Goal: Complete application form: Complete application form

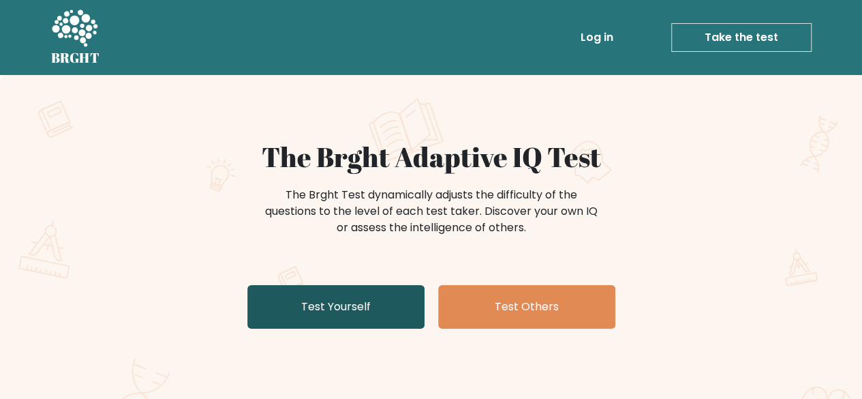
click at [388, 296] on link "Test Yourself" at bounding box center [335, 307] width 177 height 44
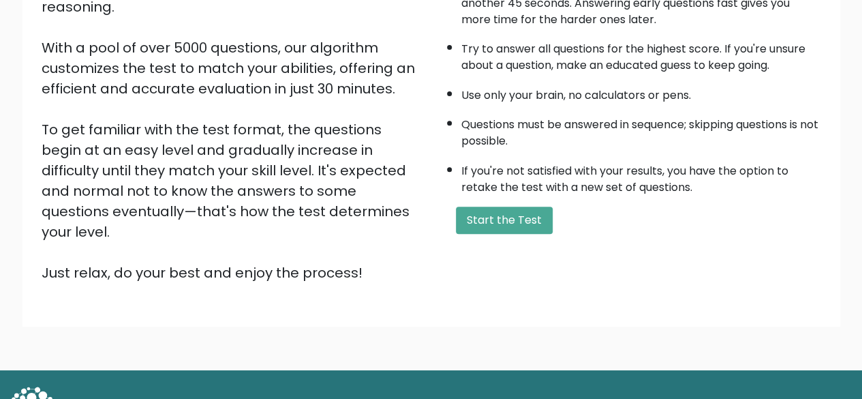
scroll to position [213, 0]
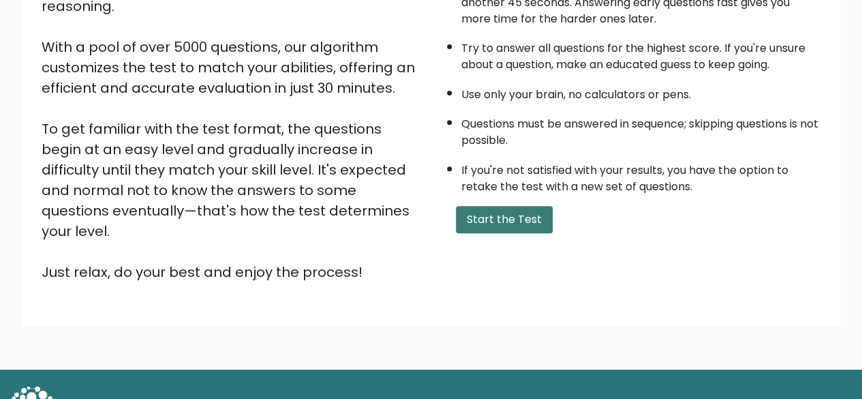
click at [465, 223] on button "Start the Test" at bounding box center [504, 219] width 97 height 27
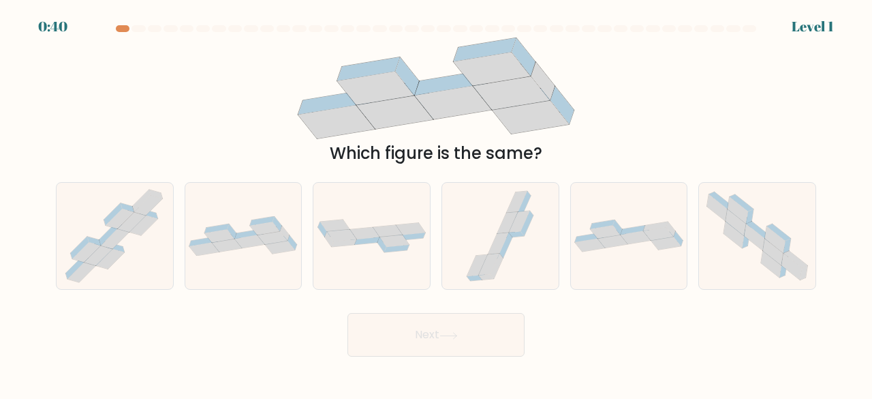
click at [570, 146] on div "Which figure is the same?" at bounding box center [436, 153] width 744 height 25
click at [210, 247] on icon at bounding box center [204, 249] width 30 height 13
click at [436, 203] on input "b." at bounding box center [436, 201] width 1 height 3
radio input "true"
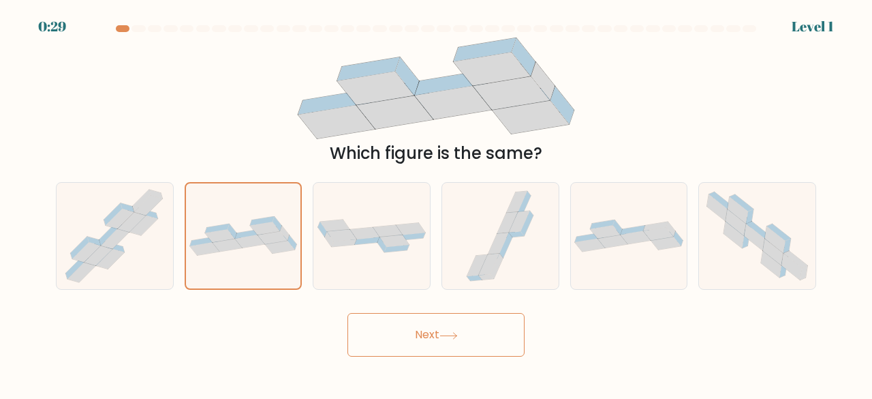
click at [409, 322] on button "Next" at bounding box center [435, 335] width 177 height 44
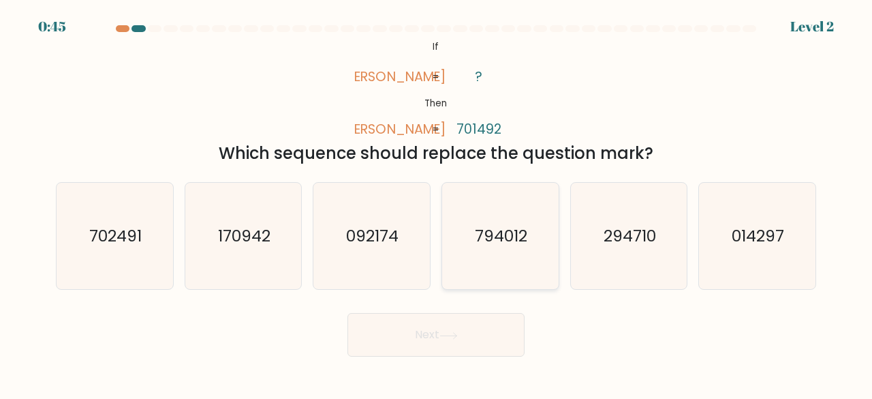
click at [509, 240] on text "794012" at bounding box center [501, 235] width 52 height 22
click at [437, 203] on input "d. 794012" at bounding box center [436, 201] width 1 height 3
radio input "true"
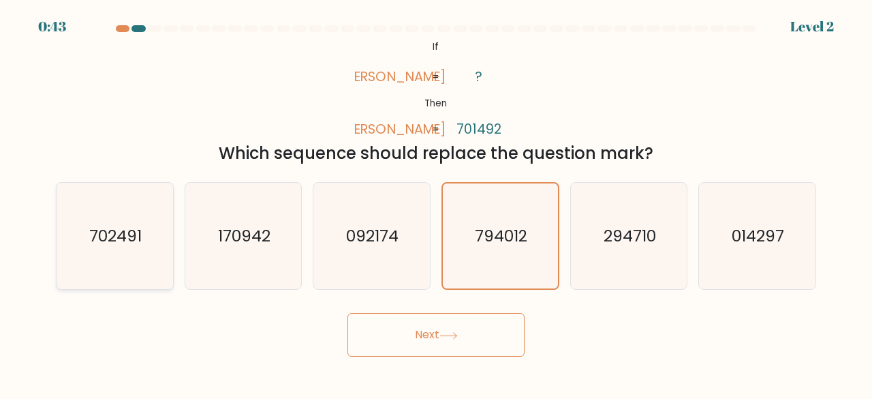
click at [131, 242] on text "702491" at bounding box center [115, 235] width 52 height 22
click at [436, 203] on input "a. 702491" at bounding box center [436, 201] width 1 height 3
radio input "true"
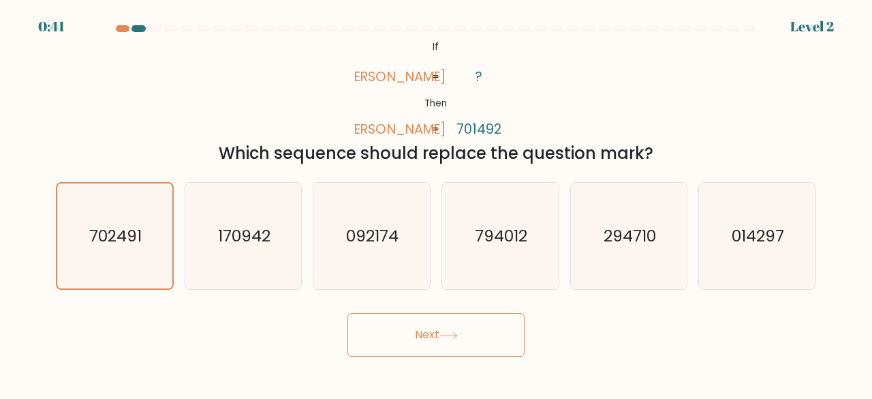
click at [394, 337] on button "Next" at bounding box center [435, 335] width 177 height 44
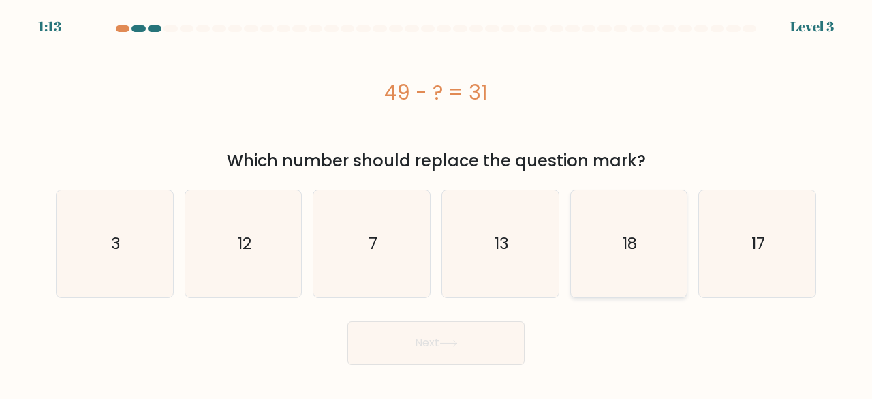
click at [651, 253] on icon "18" at bounding box center [629, 243] width 107 height 107
click at [437, 203] on input "e. 18" at bounding box center [436, 201] width 1 height 3
radio input "true"
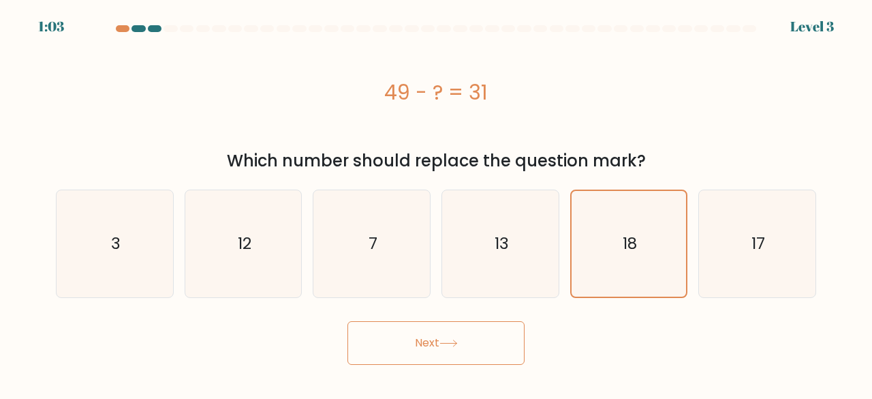
click at [484, 361] on button "Next" at bounding box center [435, 343] width 177 height 44
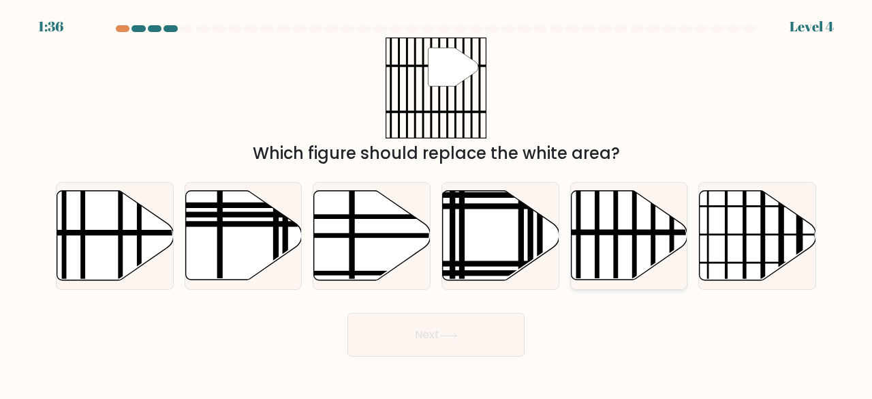
click at [642, 240] on icon at bounding box center [629, 235] width 116 height 89
click at [437, 203] on input "e." at bounding box center [436, 201] width 1 height 3
radio input "true"
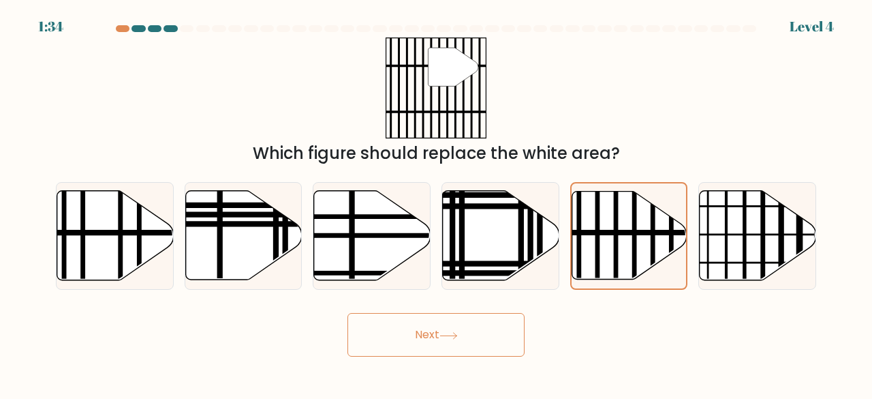
click at [455, 323] on button "Next" at bounding box center [435, 335] width 177 height 44
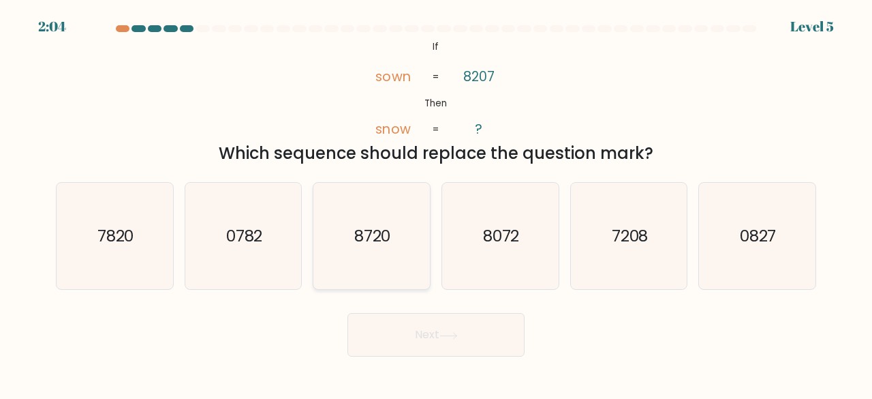
click at [409, 200] on icon "8720" at bounding box center [371, 236] width 107 height 107
click at [436, 200] on input "c. 8720" at bounding box center [436, 201] width 1 height 3
radio input "true"
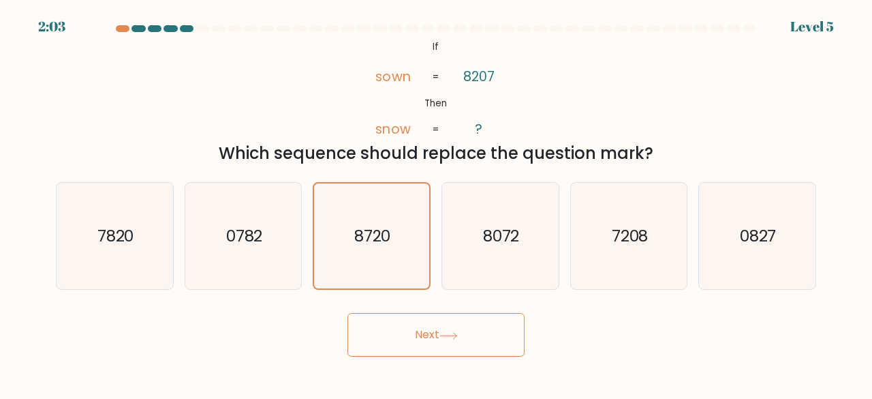
click at [424, 321] on button "Next" at bounding box center [435, 335] width 177 height 44
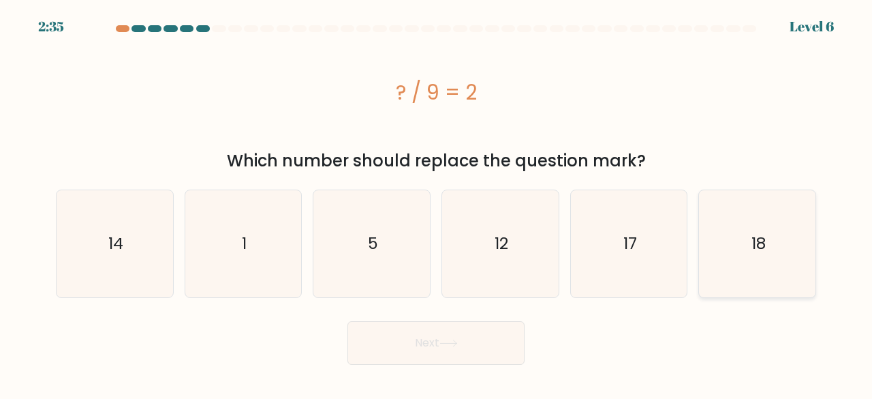
click at [752, 275] on icon "18" at bounding box center [757, 243] width 107 height 107
click at [437, 203] on input "f. 18" at bounding box center [436, 201] width 1 height 3
radio input "true"
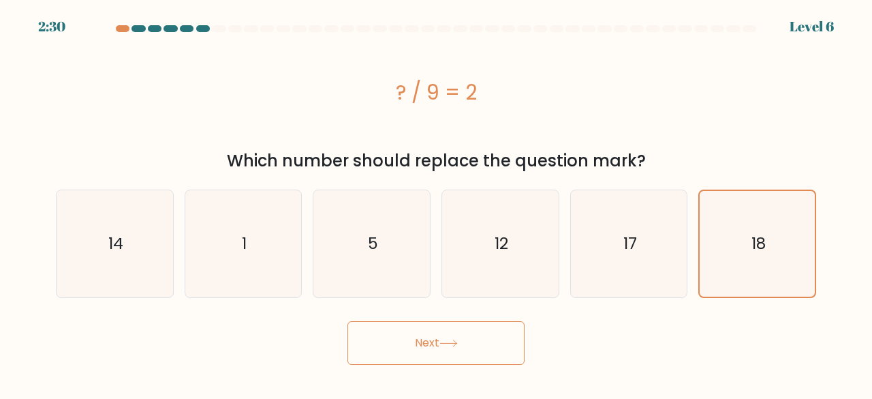
click at [471, 355] on button "Next" at bounding box center [435, 343] width 177 height 44
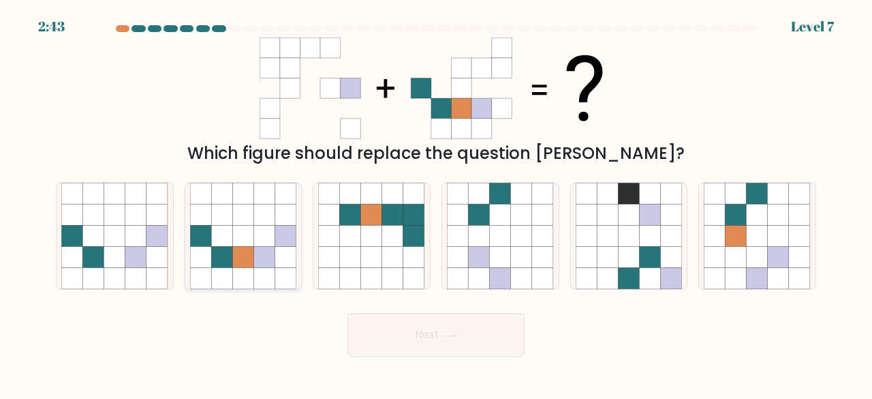
click at [271, 277] on icon at bounding box center [264, 278] width 21 height 21
click at [436, 203] on input "b." at bounding box center [436, 201] width 1 height 3
radio input "true"
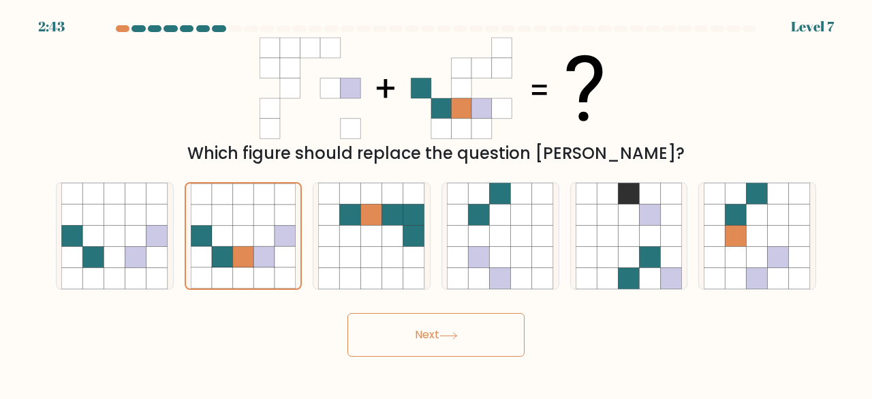
click at [386, 344] on button "Next" at bounding box center [435, 335] width 177 height 44
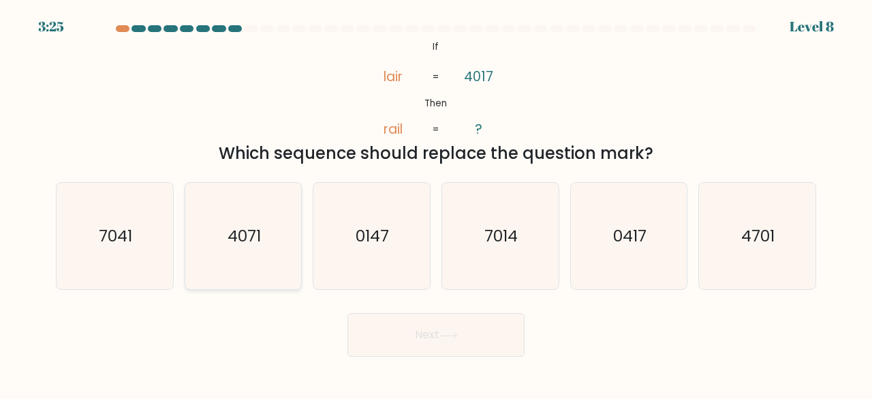
click at [269, 264] on icon "4071" at bounding box center [243, 236] width 107 height 107
click at [436, 203] on input "b. 4071" at bounding box center [436, 201] width 1 height 3
radio input "true"
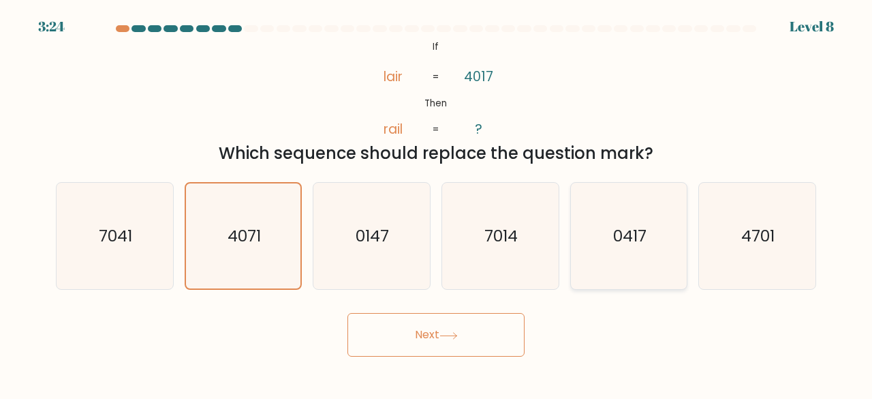
click at [613, 247] on icon "0417" at bounding box center [629, 236] width 107 height 107
click at [437, 203] on input "e. 0417" at bounding box center [436, 201] width 1 height 3
radio input "true"
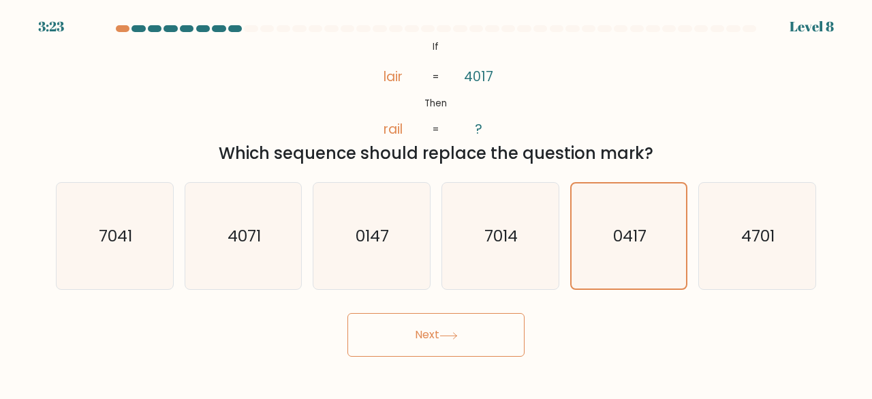
click at [444, 335] on icon at bounding box center [448, 335] width 18 height 7
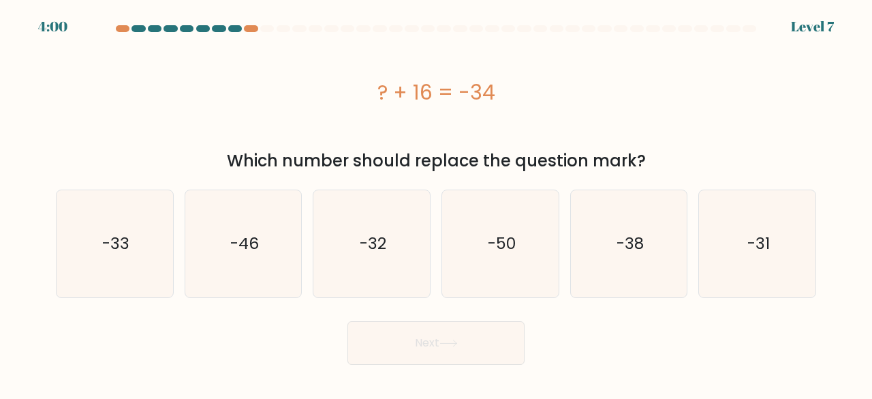
click at [358, 326] on button "Next" at bounding box center [435, 343] width 177 height 44
click at [518, 257] on icon "-50" at bounding box center [500, 243] width 107 height 107
click at [437, 203] on input "d. -50" at bounding box center [436, 201] width 1 height 3
radio input "true"
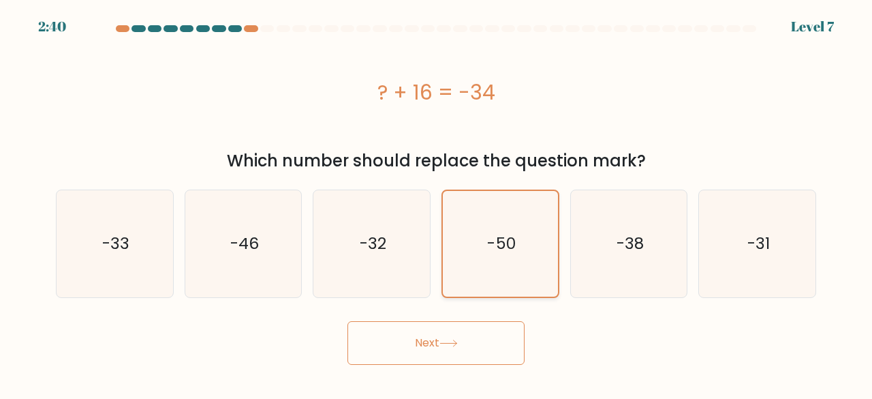
click at [529, 279] on icon "-50" at bounding box center [501, 244] width 106 height 106
click at [437, 203] on input "d. -50" at bounding box center [436, 201] width 1 height 3
click at [490, 342] on button "Next" at bounding box center [435, 343] width 177 height 44
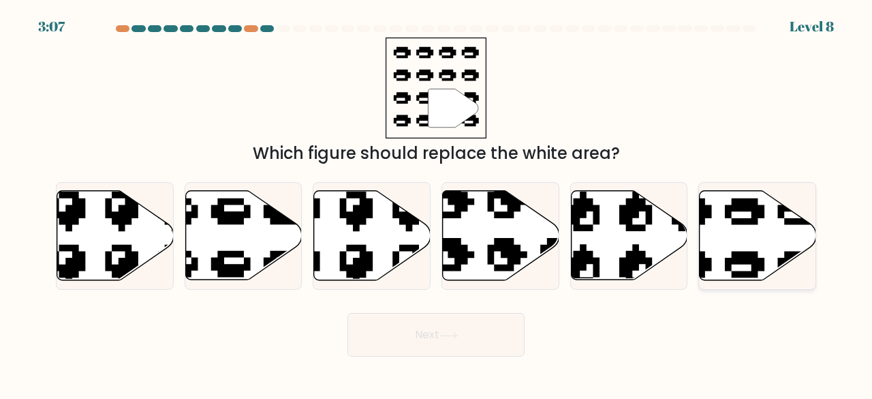
click at [739, 247] on icon at bounding box center [758, 235] width 116 height 89
click at [437, 203] on input "f." at bounding box center [436, 201] width 1 height 3
radio input "true"
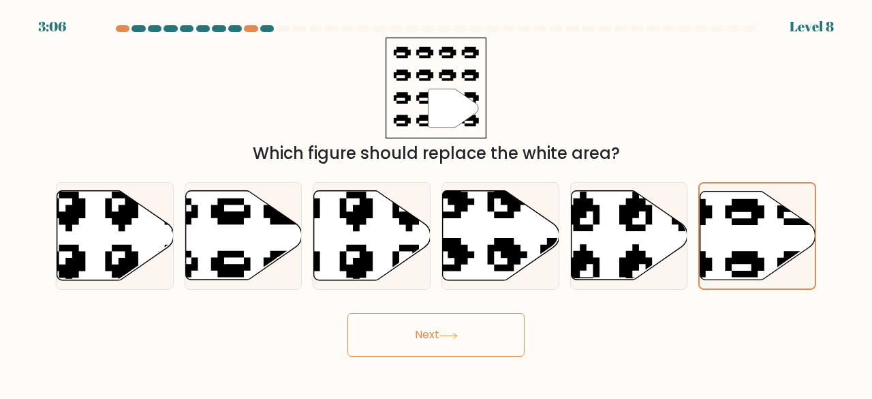
click at [412, 335] on button "Next" at bounding box center [435, 335] width 177 height 44
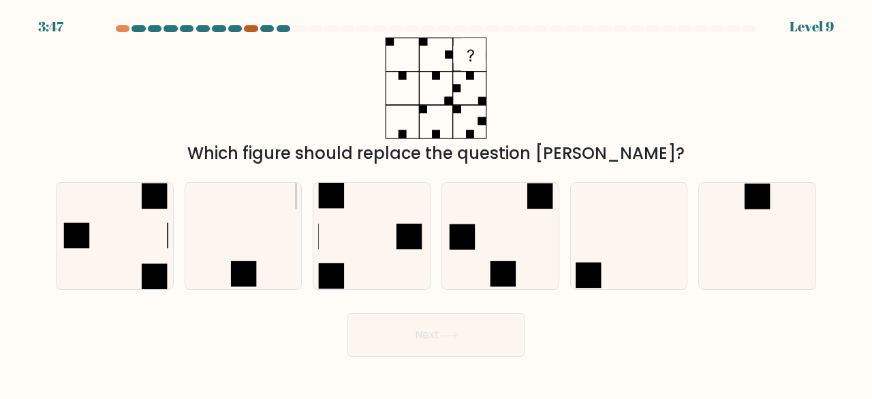
click at [251, 29] on div at bounding box center [251, 28] width 14 height 7
click at [290, 37] on div "Which figure should replace the question mark?" at bounding box center [436, 101] width 777 height 128
click at [353, 232] on icon at bounding box center [371, 236] width 107 height 107
click at [436, 203] on input "c." at bounding box center [436, 201] width 1 height 3
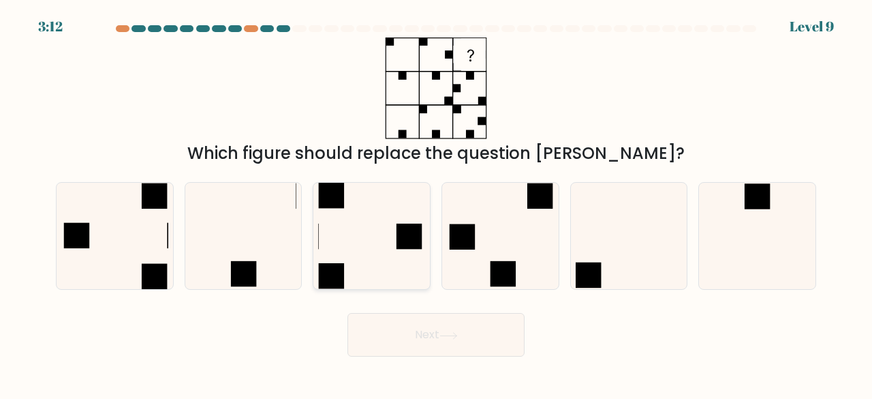
radio input "true"
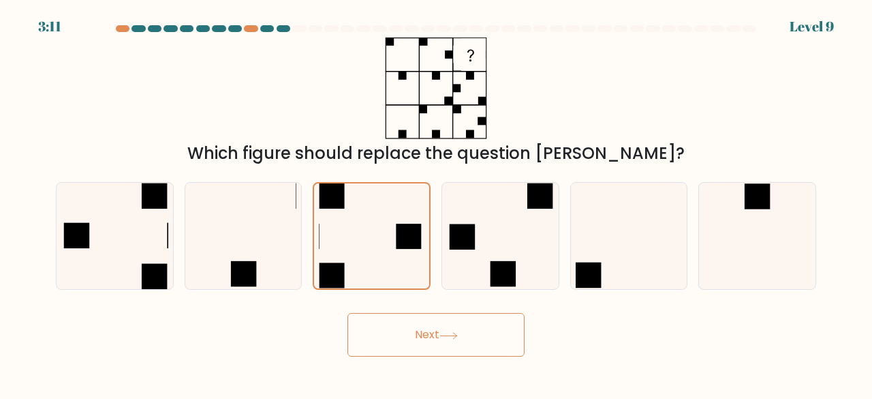
click at [421, 326] on button "Next" at bounding box center [435, 335] width 177 height 44
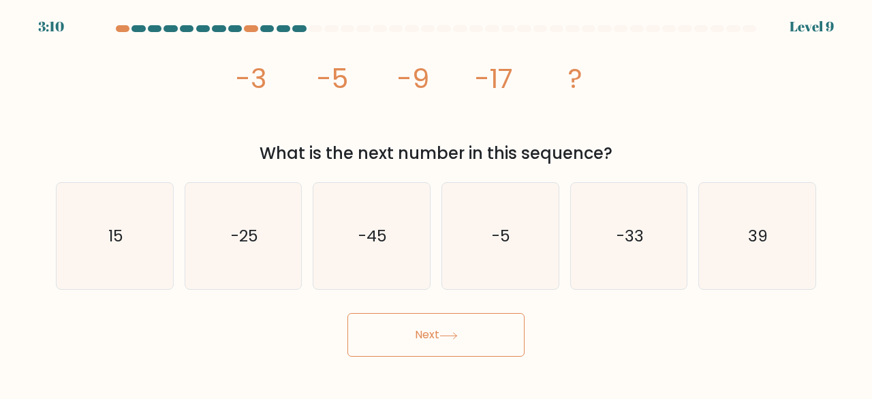
click at [391, 331] on button "Next" at bounding box center [435, 335] width 177 height 44
click at [506, 110] on icon "image/svg+xml -3 -5 -9 -17 ?" at bounding box center [436, 88] width 405 height 102
click at [606, 243] on icon "-33" at bounding box center [629, 236] width 107 height 107
click at [437, 203] on input "e. -33" at bounding box center [436, 201] width 1 height 3
radio input "true"
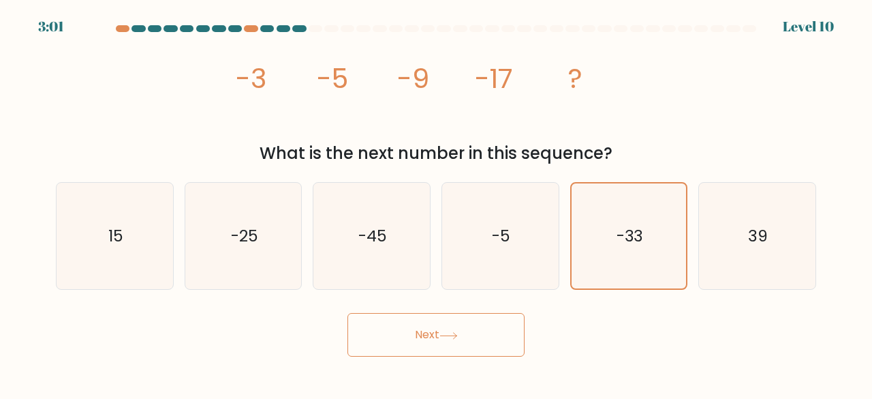
click at [416, 341] on button "Next" at bounding box center [435, 335] width 177 height 44
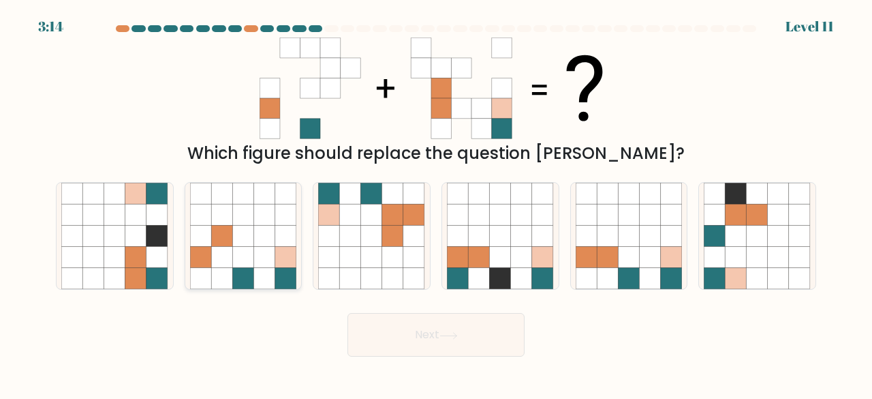
click at [234, 221] on icon at bounding box center [242, 214] width 21 height 21
click at [436, 203] on input "b." at bounding box center [436, 201] width 1 height 3
radio input "true"
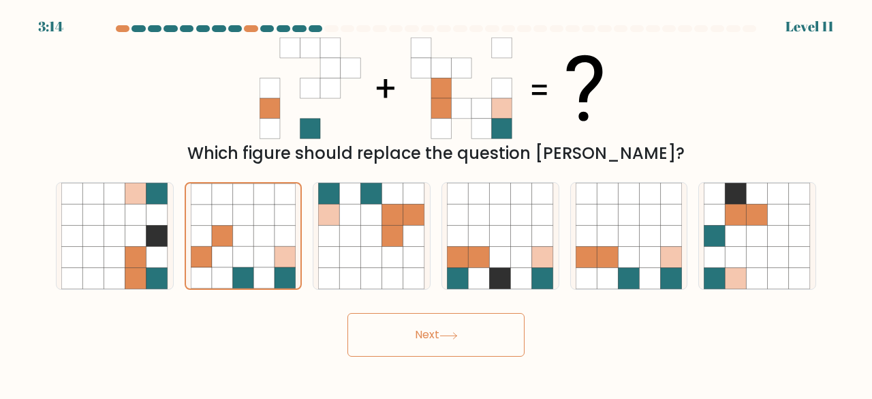
click at [463, 323] on button "Next" at bounding box center [435, 335] width 177 height 44
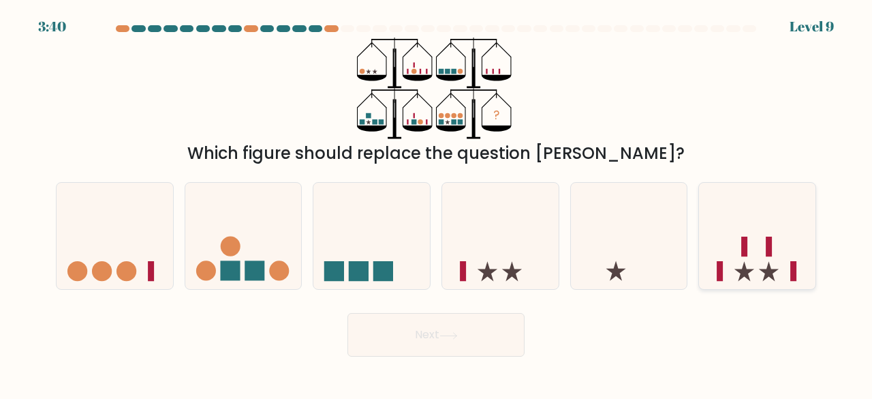
click at [728, 252] on icon at bounding box center [757, 235] width 116 height 96
click at [437, 203] on input "f." at bounding box center [436, 201] width 1 height 3
radio input "true"
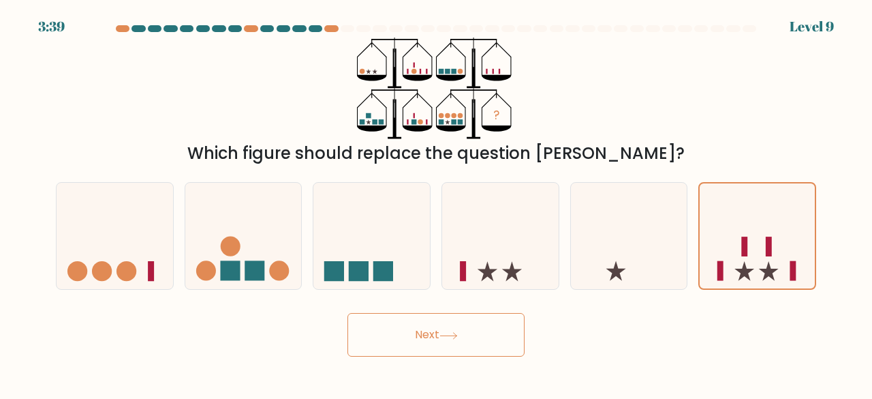
click at [437, 349] on button "Next" at bounding box center [435, 335] width 177 height 44
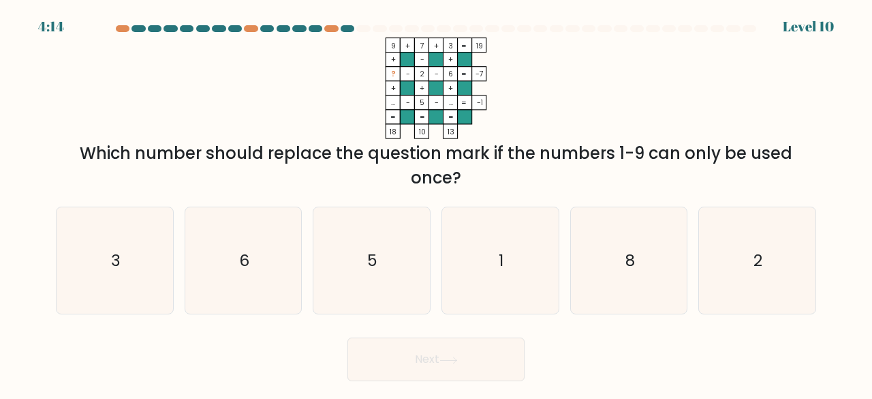
click at [494, 178] on div "Which number should replace the question mark if the numbers 1-9 can only be us…" at bounding box center [436, 165] width 744 height 49
click at [499, 289] on icon "1" at bounding box center [500, 260] width 107 height 107
click at [437, 203] on input "d. 1" at bounding box center [436, 201] width 1 height 3
radio input "true"
click at [496, 360] on button "Next" at bounding box center [435, 359] width 177 height 44
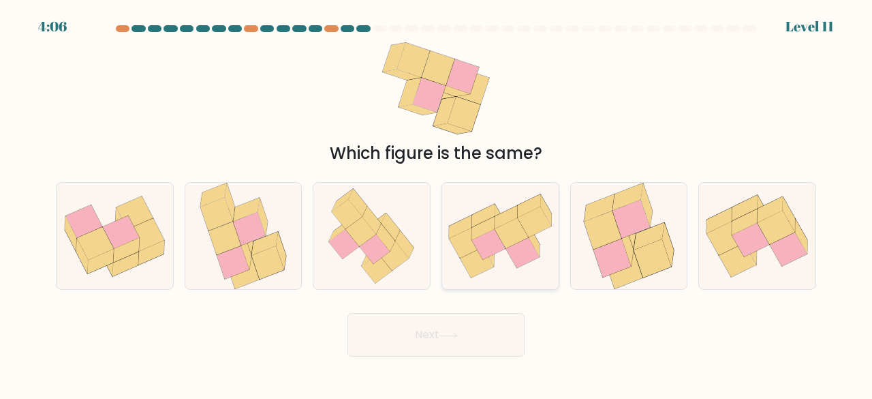
click at [508, 257] on icon at bounding box center [500, 236] width 116 height 86
click at [437, 203] on input "d." at bounding box center [436, 201] width 1 height 3
radio input "true"
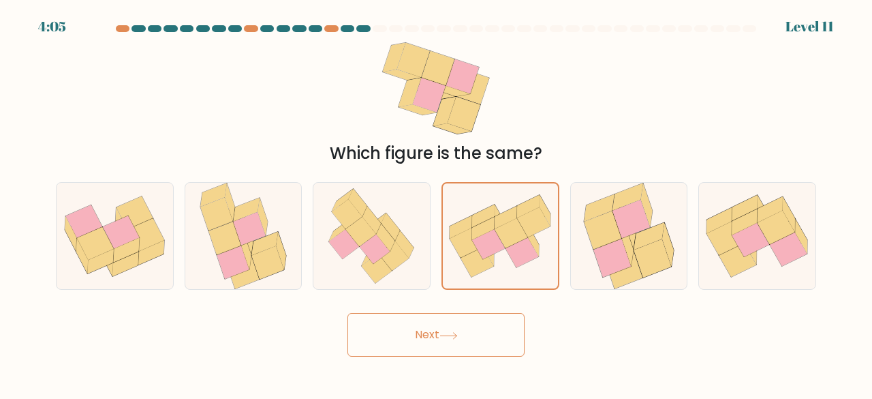
click at [465, 331] on button "Next" at bounding box center [435, 335] width 177 height 44
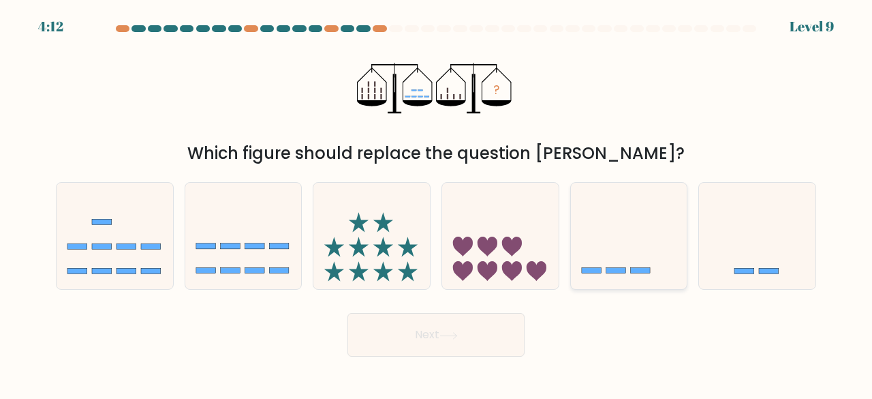
click at [612, 250] on icon at bounding box center [629, 235] width 116 height 96
click at [437, 203] on input "e." at bounding box center [436, 201] width 1 height 3
radio input "true"
click at [508, 339] on button "Next" at bounding box center [435, 335] width 177 height 44
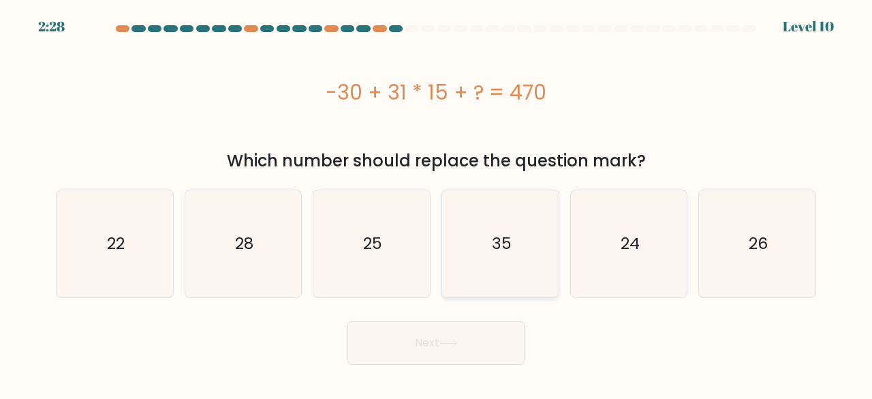
click at [523, 289] on icon "35" at bounding box center [500, 243] width 107 height 107
click at [437, 203] on input "d. 35" at bounding box center [436, 201] width 1 height 3
radio input "true"
click at [486, 339] on button "Next" at bounding box center [435, 343] width 177 height 44
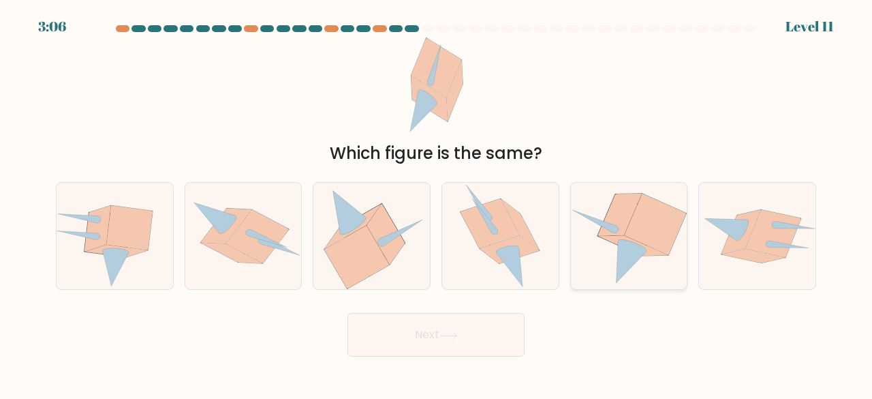
click at [648, 263] on icon at bounding box center [629, 236] width 116 height 106
click at [437, 203] on input "e." at bounding box center [436, 201] width 1 height 3
radio input "true"
click at [486, 347] on button "Next" at bounding box center [435, 335] width 177 height 44
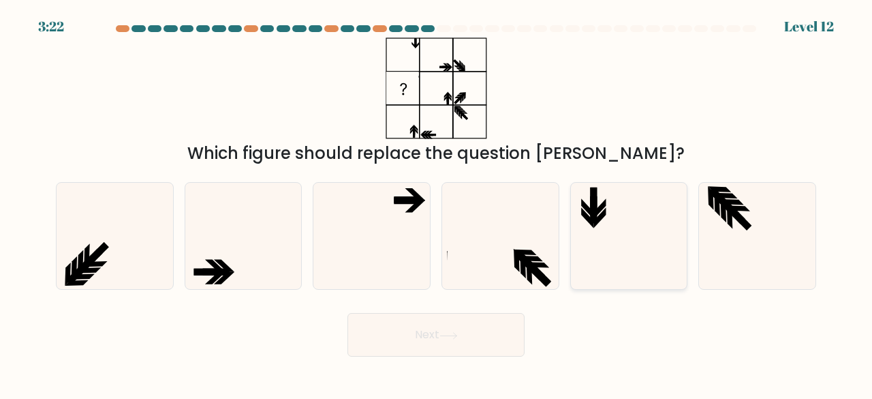
click at [611, 250] on icon at bounding box center [629, 236] width 107 height 107
click at [437, 203] on input "e." at bounding box center [436, 201] width 1 height 3
radio input "true"
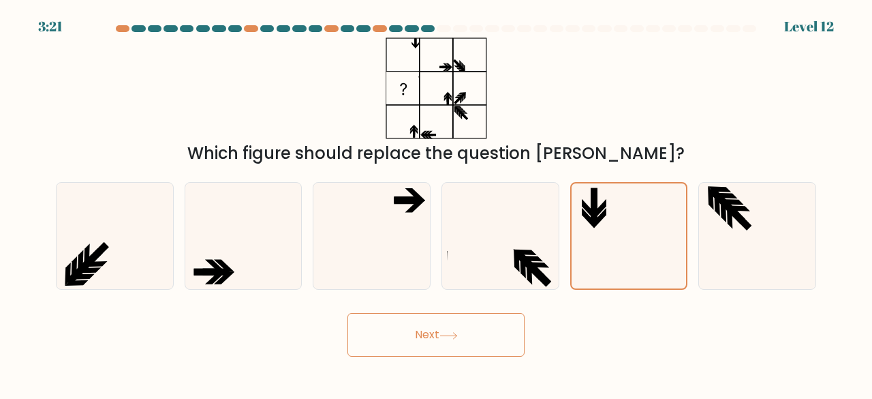
click at [491, 329] on button "Next" at bounding box center [435, 335] width 177 height 44
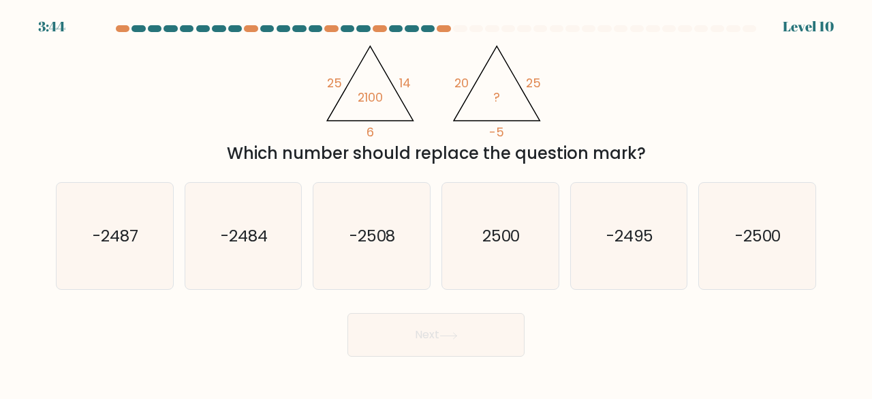
click at [565, 318] on div "Next" at bounding box center [436, 331] width 777 height 50
click at [508, 208] on icon "2500" at bounding box center [500, 236] width 107 height 107
click at [437, 203] on input "d. 2500" at bounding box center [436, 201] width 1 height 3
radio input "true"
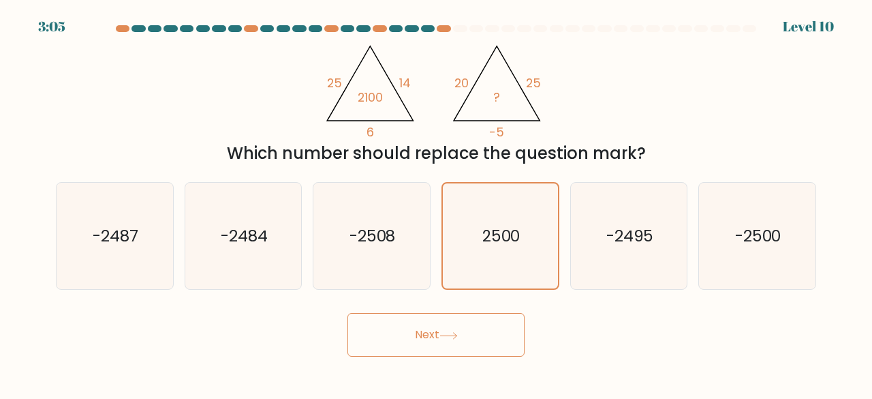
click at [495, 342] on button "Next" at bounding box center [435, 335] width 177 height 44
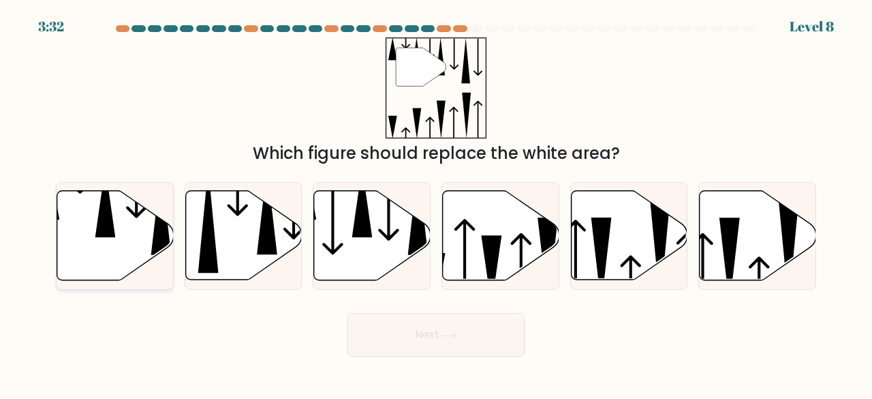
click at [110, 240] on icon at bounding box center [115, 235] width 116 height 89
click at [436, 203] on input "a." at bounding box center [436, 201] width 1 height 3
radio input "true"
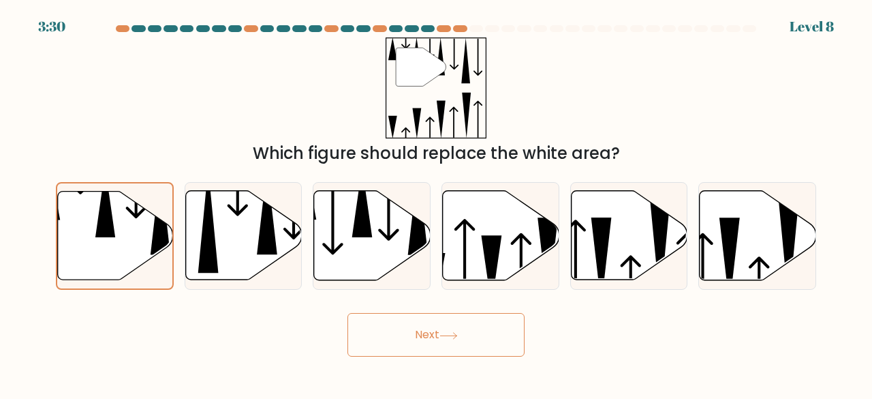
click at [495, 332] on button "Next" at bounding box center [435, 335] width 177 height 44
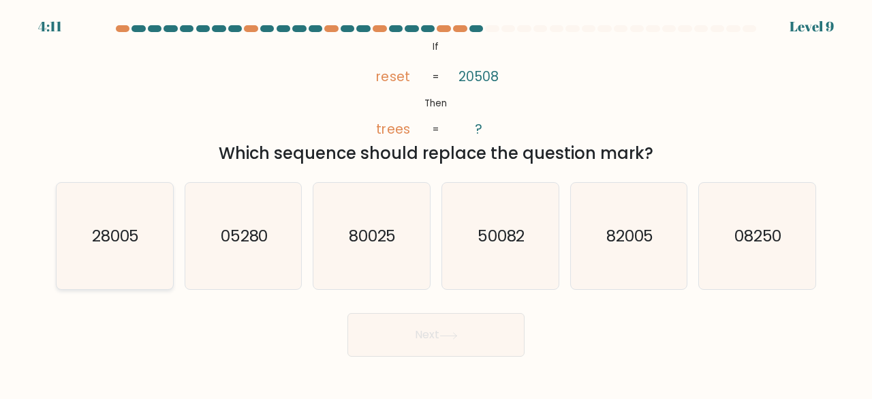
click at [121, 247] on icon "28005" at bounding box center [114, 236] width 107 height 107
click at [436, 203] on input "a. 28005" at bounding box center [436, 201] width 1 height 3
radio input "true"
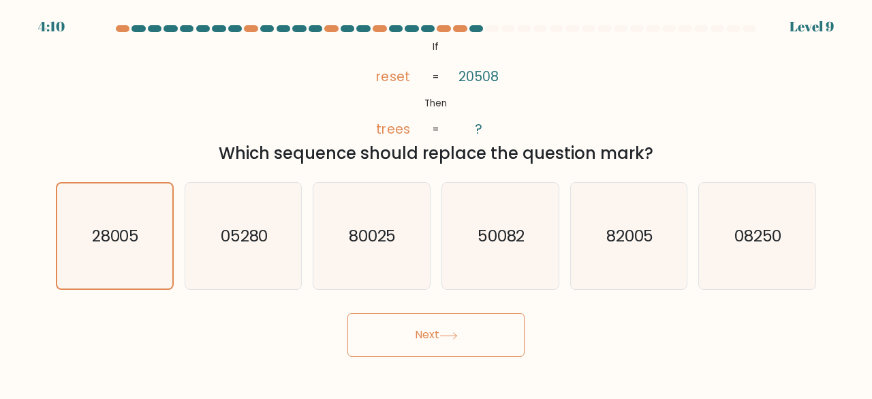
click at [452, 335] on icon at bounding box center [448, 335] width 16 height 6
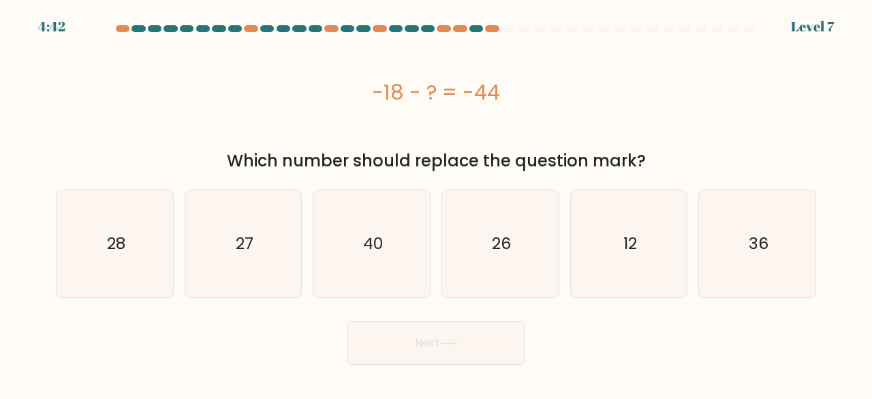
click at [564, 340] on div "Next" at bounding box center [436, 339] width 777 height 50
click at [505, 260] on icon "26" at bounding box center [500, 243] width 107 height 107
click at [437, 203] on input "d. 26" at bounding box center [436, 201] width 1 height 3
radio input "true"
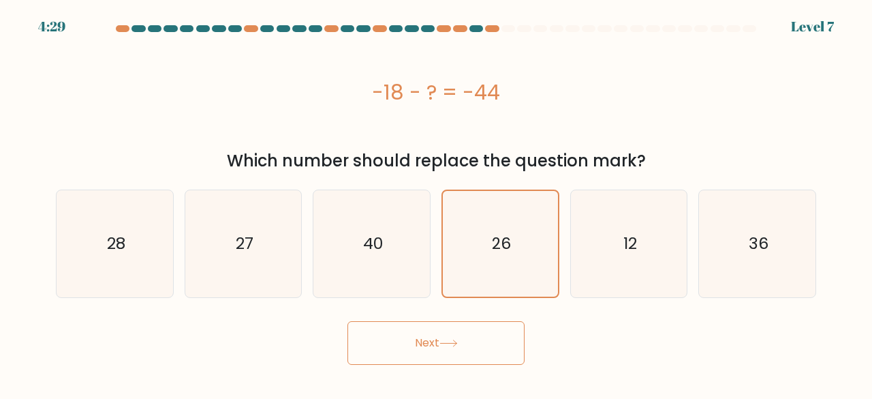
click at [482, 344] on button "Next" at bounding box center [435, 343] width 177 height 44
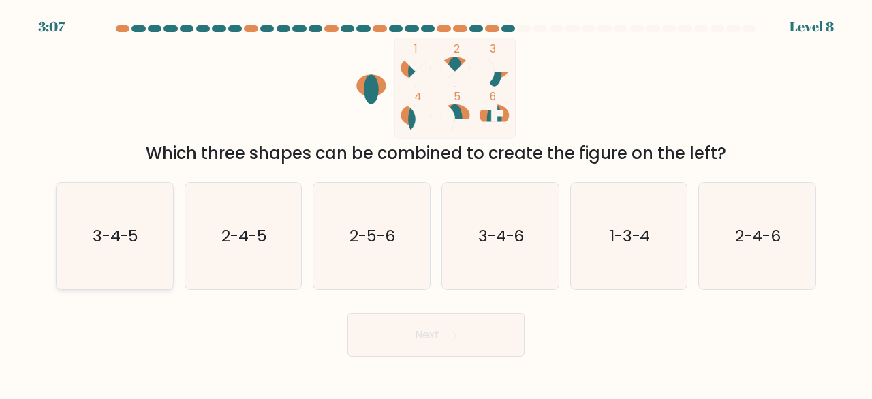
click at [112, 232] on text "3-4-5" at bounding box center [116, 235] width 46 height 22
click at [436, 203] on input "a. 3-4-5" at bounding box center [436, 201] width 1 height 3
radio input "true"
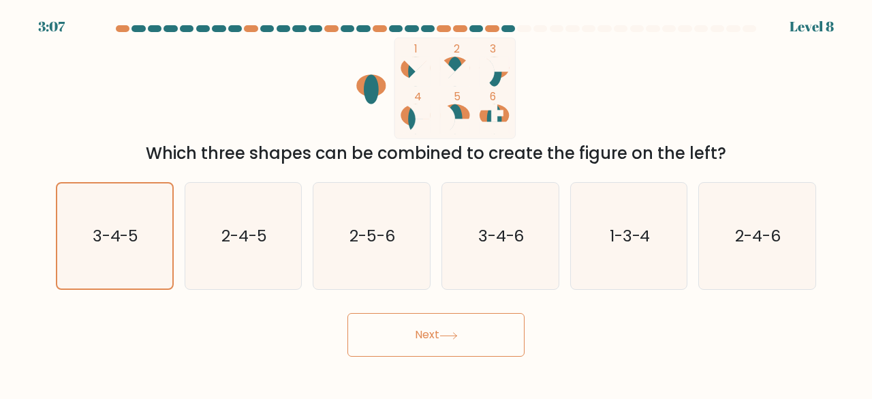
click at [435, 331] on button "Next" at bounding box center [435, 335] width 177 height 44
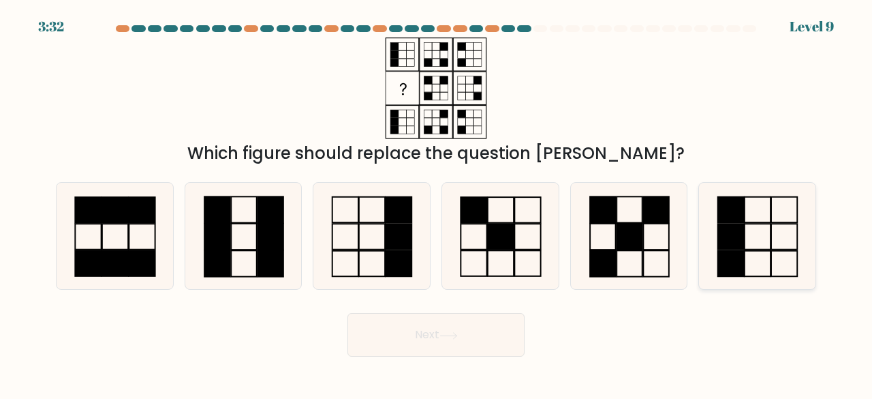
click at [752, 238] on icon at bounding box center [757, 236] width 107 height 107
click at [437, 203] on input "f." at bounding box center [436, 201] width 1 height 3
radio input "true"
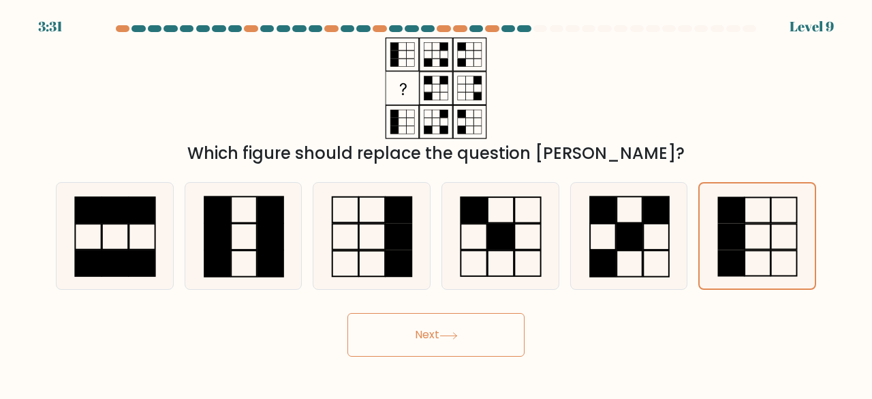
click at [481, 342] on button "Next" at bounding box center [435, 335] width 177 height 44
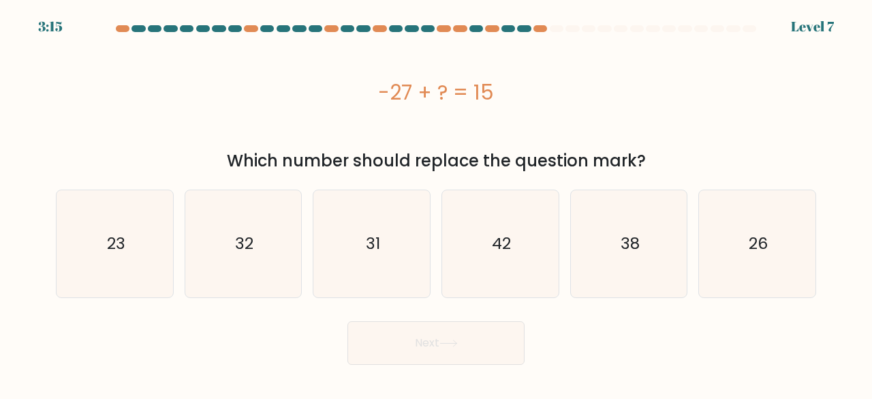
click at [540, 120] on div "-27 + ? = 15" at bounding box center [436, 91] width 760 height 109
click at [506, 244] on text "42" at bounding box center [501, 243] width 19 height 22
click at [437, 203] on input "d. 42" at bounding box center [436, 201] width 1 height 3
radio input "true"
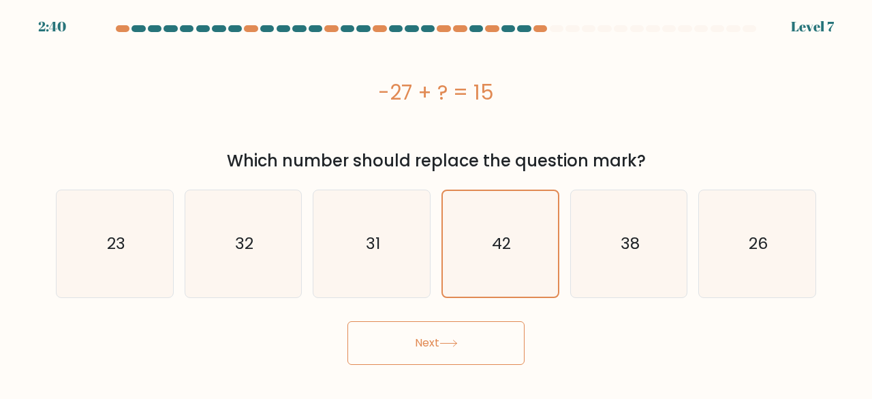
click at [481, 344] on button "Next" at bounding box center [435, 343] width 177 height 44
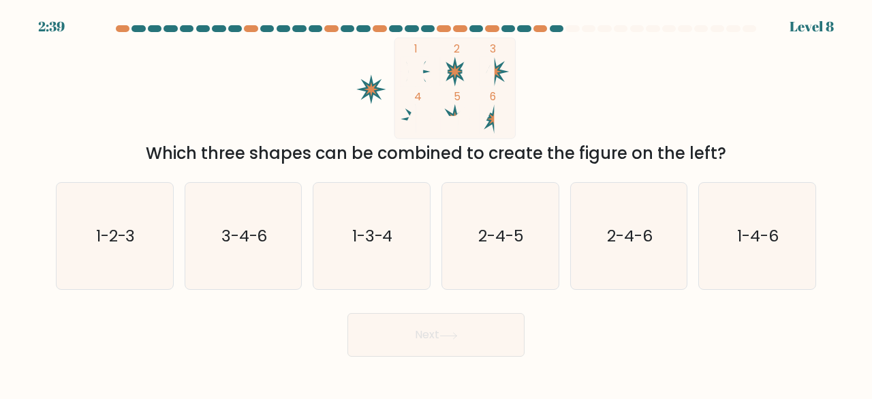
click at [493, 354] on button "Next" at bounding box center [435, 335] width 177 height 44
click at [647, 90] on div "1 2 3 4 5 6 Which three shapes can be combined to create the figure on the left?" at bounding box center [436, 101] width 777 height 128
click at [750, 249] on icon "1-4-6" at bounding box center [757, 236] width 107 height 107
click at [437, 203] on input "f. 1-4-6" at bounding box center [436, 201] width 1 height 3
radio input "true"
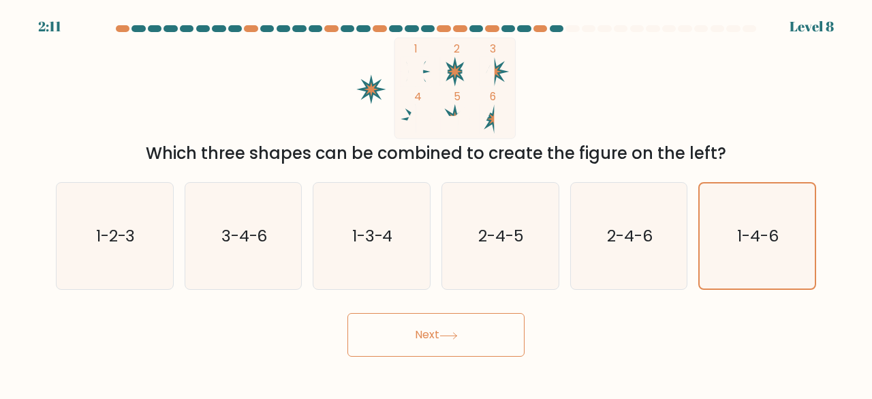
click at [489, 335] on button "Next" at bounding box center [435, 335] width 177 height 44
click at [447, 341] on button "Next" at bounding box center [435, 335] width 177 height 44
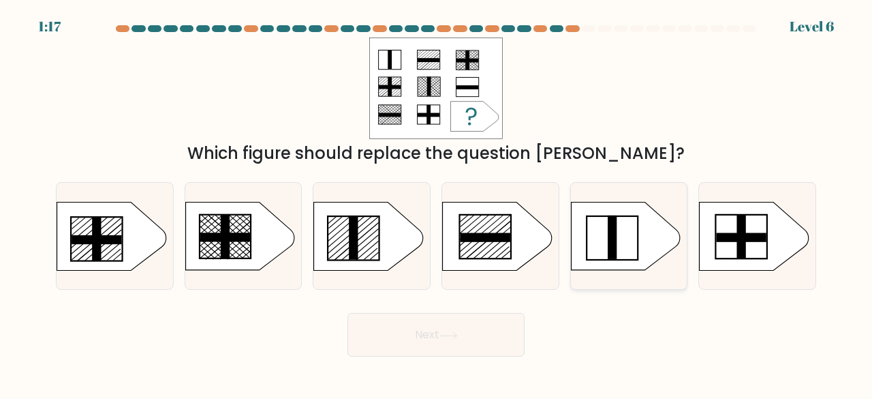
click at [627, 247] on icon at bounding box center [625, 236] width 109 height 68
click at [437, 203] on input "e." at bounding box center [436, 201] width 1 height 3
radio input "true"
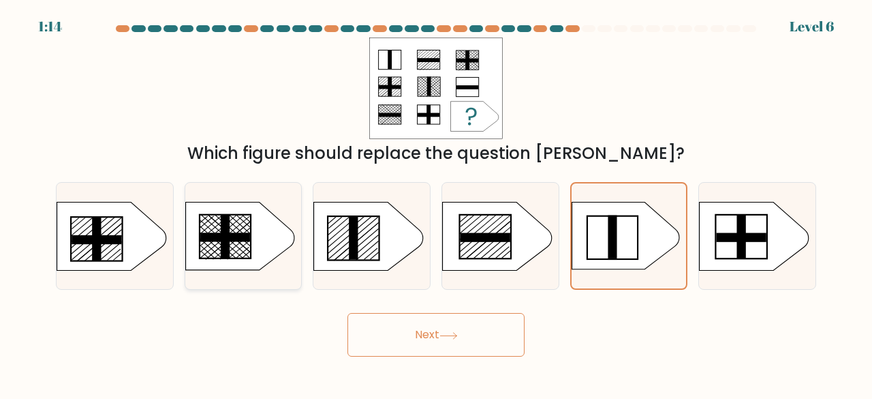
click at [193, 260] on icon at bounding box center [239, 236] width 109 height 68
click at [436, 203] on input "b." at bounding box center [436, 201] width 1 height 3
radio input "true"
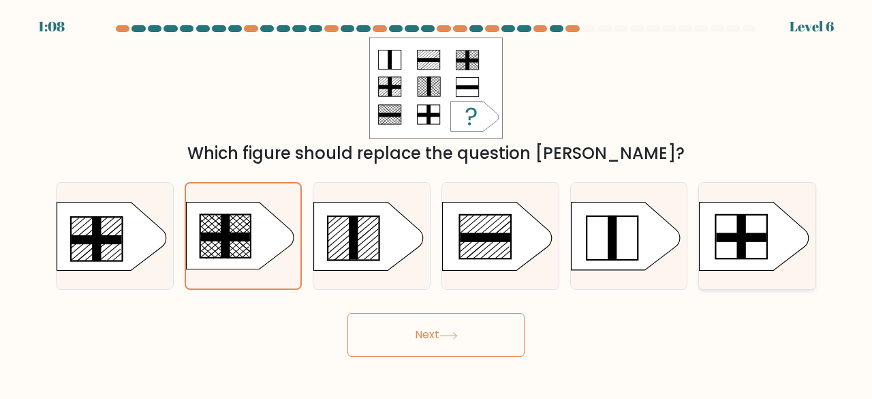
click at [739, 238] on rect at bounding box center [742, 236] width 50 height 9
click at [437, 203] on input "f." at bounding box center [436, 201] width 1 height 3
radio input "true"
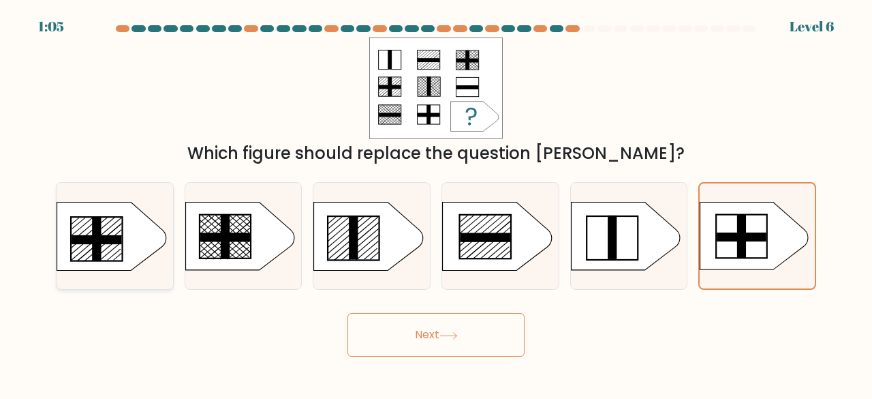
click at [95, 245] on rect at bounding box center [96, 239] width 9 height 44
click at [436, 203] on input "a." at bounding box center [436, 201] width 1 height 3
radio input "true"
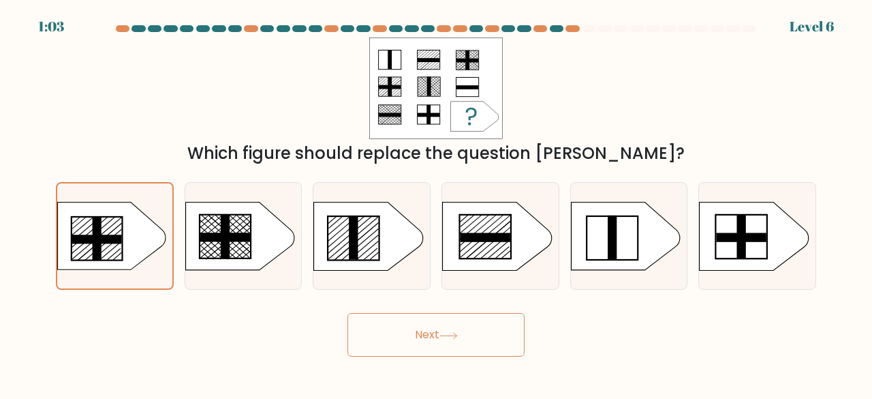
click at [375, 337] on button "Next" at bounding box center [435, 335] width 177 height 44
click at [376, 334] on button "Next" at bounding box center [435, 335] width 177 height 44
click at [403, 345] on button "Next" at bounding box center [435, 335] width 177 height 44
click at [453, 345] on button "Next" at bounding box center [435, 335] width 177 height 44
click at [474, 341] on button "Next" at bounding box center [435, 335] width 177 height 44
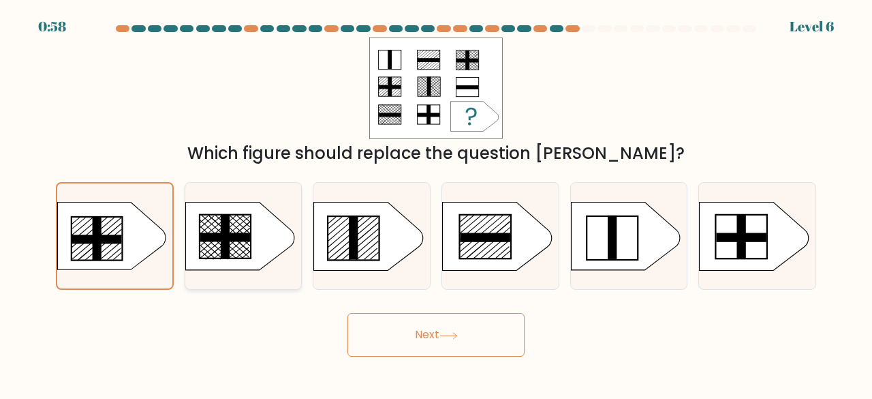
click at [201, 267] on icon at bounding box center [239, 236] width 109 height 68
click at [436, 203] on input "b." at bounding box center [436, 201] width 1 height 3
radio input "true"
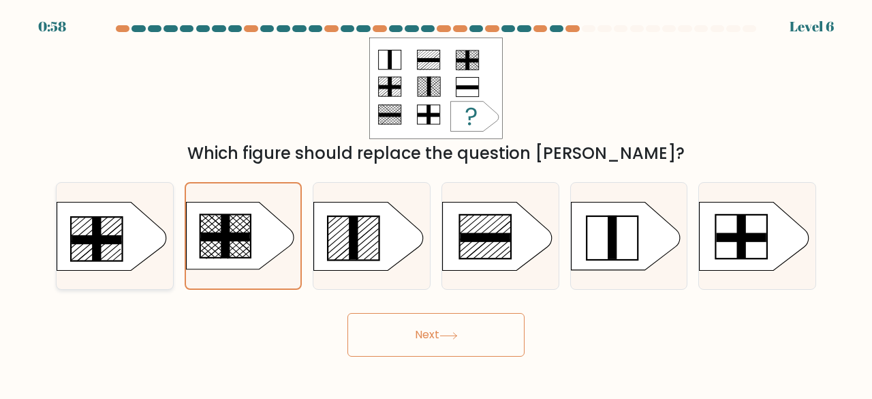
click at [114, 254] on line at bounding box center [113, 254] width 13 height 11
click at [436, 203] on input "a." at bounding box center [436, 201] width 1 height 3
radio input "true"
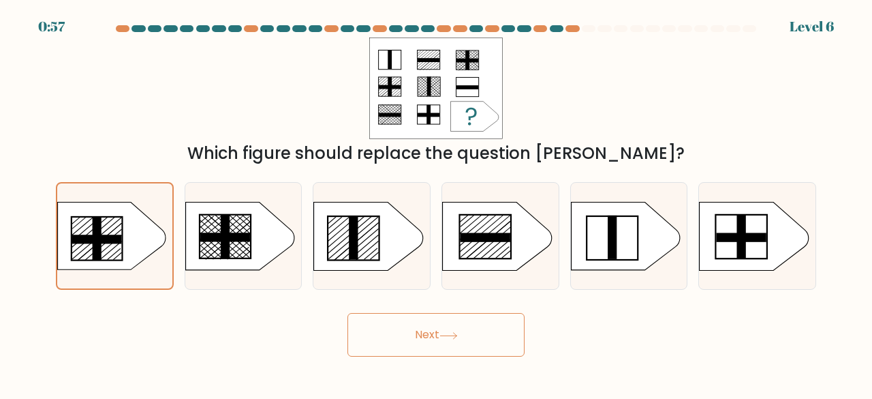
click at [461, 331] on button "Next" at bounding box center [435, 335] width 177 height 44
click at [204, 255] on line at bounding box center [205, 254] width 8 height 7
click at [436, 203] on input "b." at bounding box center [436, 201] width 1 height 3
radio input "true"
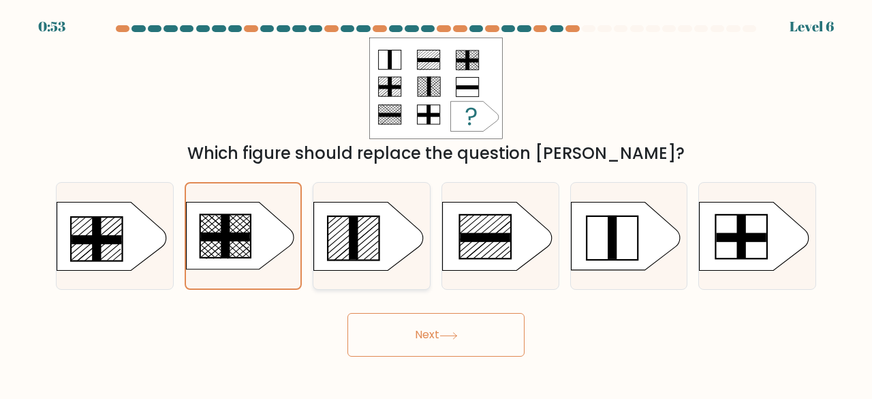
click at [384, 237] on icon at bounding box center [368, 236] width 109 height 68
click at [436, 203] on input "c." at bounding box center [436, 201] width 1 height 3
radio input "true"
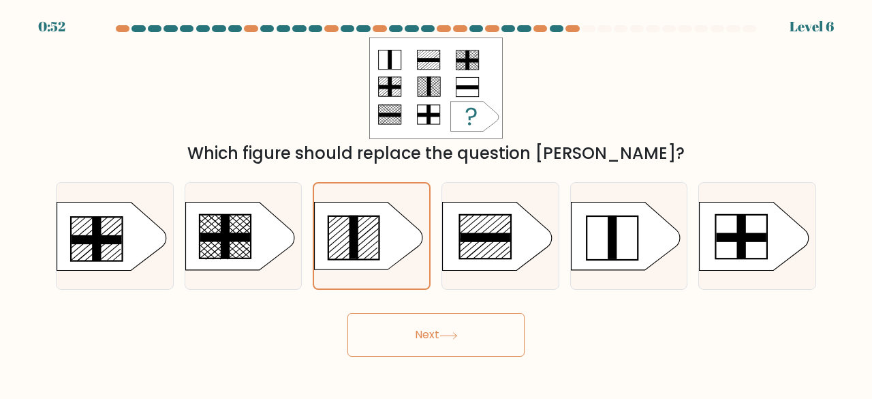
click at [466, 332] on button "Next" at bounding box center [435, 335] width 177 height 44
click at [451, 332] on icon at bounding box center [448, 335] width 18 height 7
click at [439, 333] on button "Next" at bounding box center [435, 335] width 177 height 44
click at [124, 240] on icon at bounding box center [111, 236] width 109 height 68
click at [436, 203] on input "a." at bounding box center [436, 201] width 1 height 3
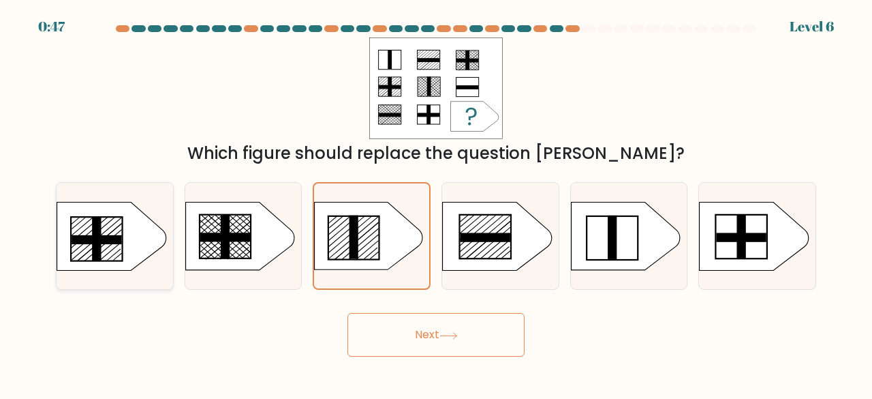
radio input "true"
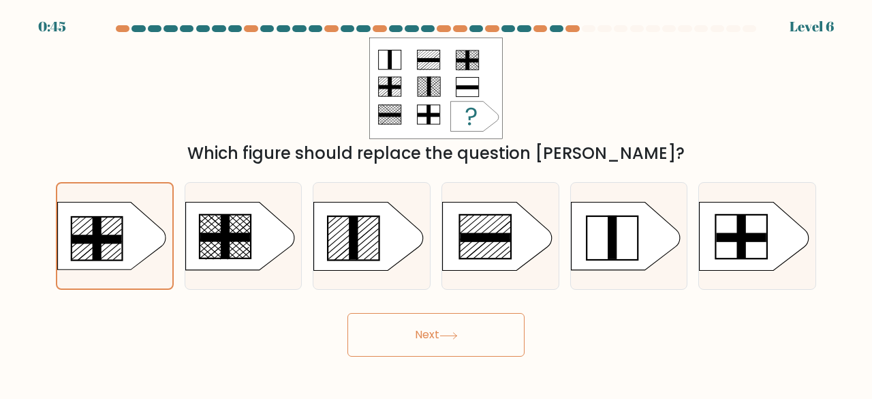
click at [432, 337] on button "Next" at bounding box center [435, 335] width 177 height 44
click at [463, 331] on button "Next" at bounding box center [435, 335] width 177 height 44
click at [248, 218] on icon at bounding box center [239, 236] width 109 height 68
click at [436, 203] on input "b." at bounding box center [436, 201] width 1 height 3
radio input "true"
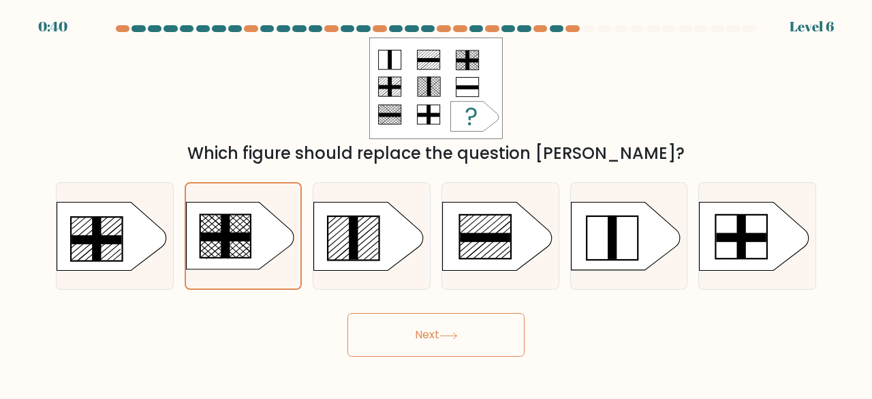
click at [416, 337] on button "Next" at bounding box center [435, 335] width 177 height 44
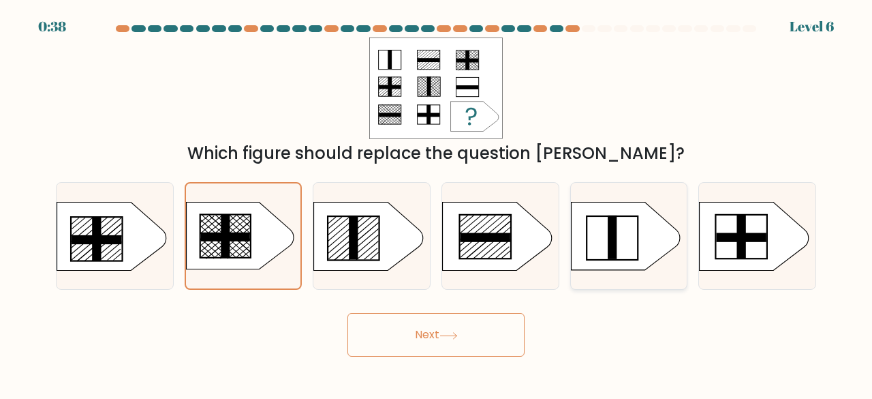
click at [635, 260] on rect at bounding box center [612, 238] width 51 height 44
click at [437, 203] on input "e." at bounding box center [436, 201] width 1 height 3
radio input "true"
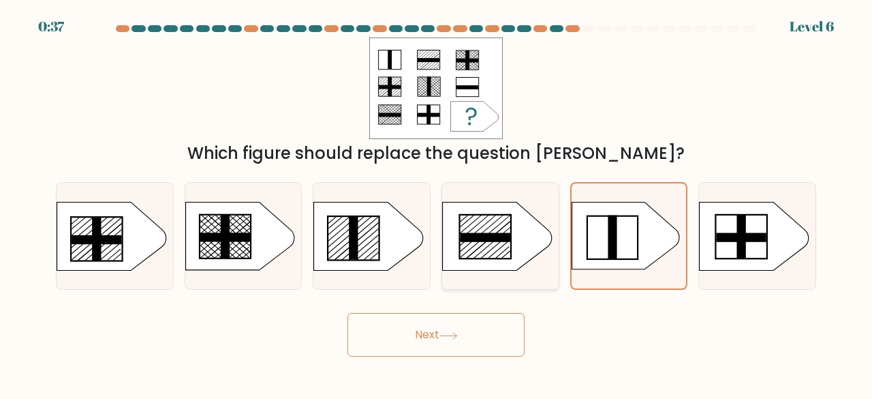
click at [480, 238] on rect at bounding box center [486, 236] width 50 height 9
click at [437, 203] on input "d." at bounding box center [436, 201] width 1 height 3
radio input "true"
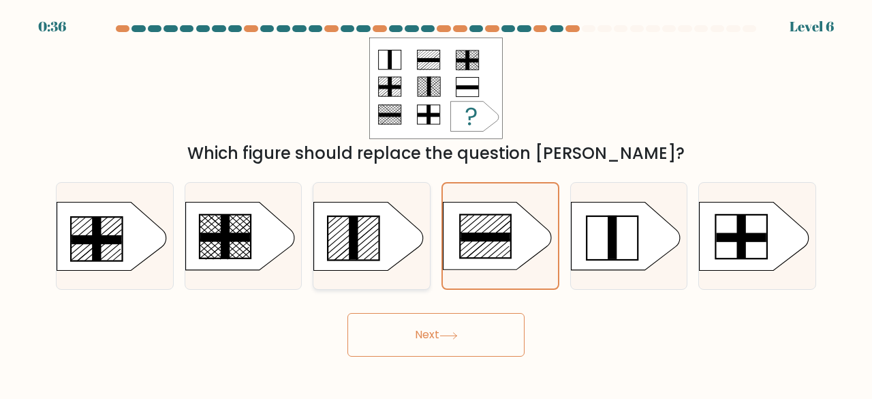
click at [338, 214] on icon at bounding box center [368, 236] width 109 height 68
click at [436, 203] on input "c." at bounding box center [436, 201] width 1 height 3
radio input "true"
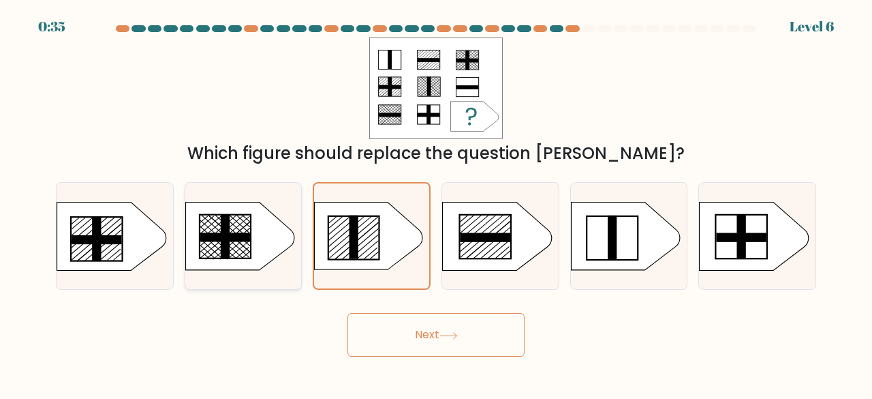
click at [244, 221] on line at bounding box center [243, 221] width 13 height 12
click at [436, 203] on input "b." at bounding box center [436, 201] width 1 height 3
radio input "true"
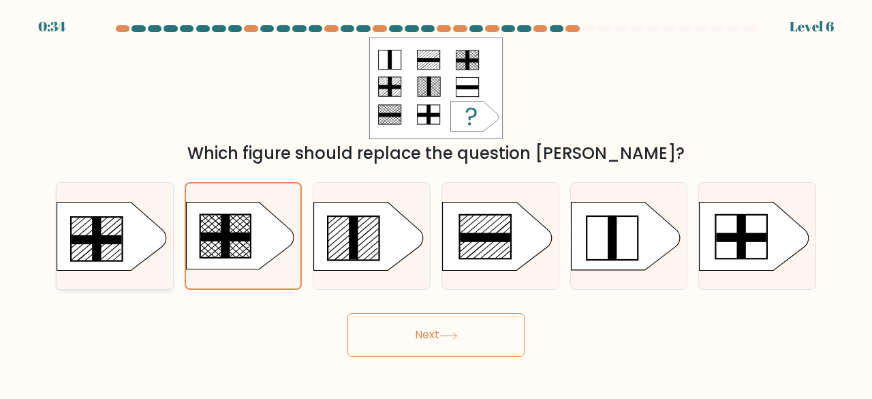
click at [125, 227] on icon at bounding box center [111, 236] width 109 height 68
click at [436, 203] on input "a." at bounding box center [436, 201] width 1 height 3
radio input "true"
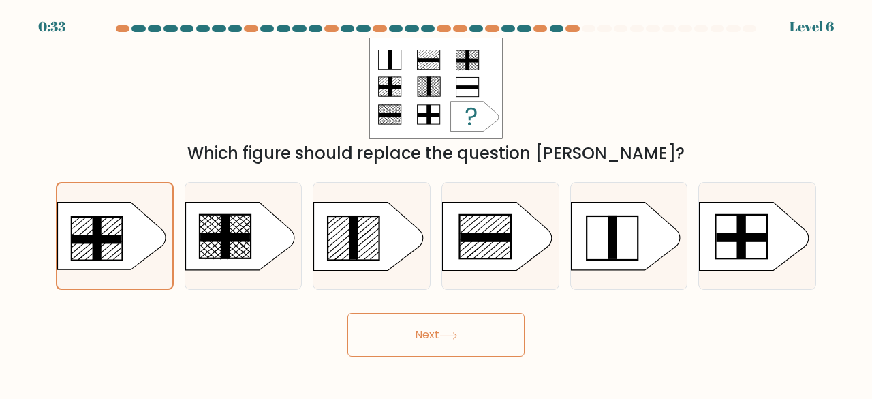
click at [390, 319] on button "Next" at bounding box center [435, 335] width 177 height 44
click at [403, 332] on button "Next" at bounding box center [435, 335] width 177 height 44
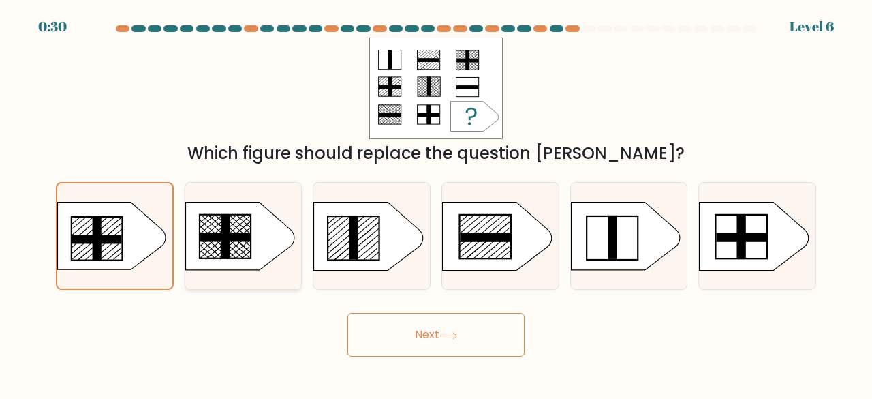
click at [262, 244] on icon at bounding box center [239, 236] width 109 height 68
click at [436, 203] on input "b." at bounding box center [436, 201] width 1 height 3
radio input "true"
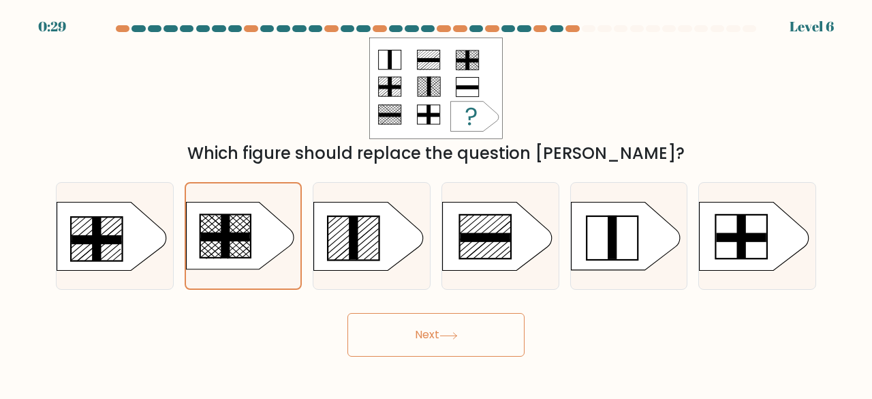
click at [414, 345] on button "Next" at bounding box center [435, 335] width 177 height 44
click at [508, 242] on icon at bounding box center [497, 236] width 109 height 68
click at [437, 203] on input "d." at bounding box center [436, 201] width 1 height 3
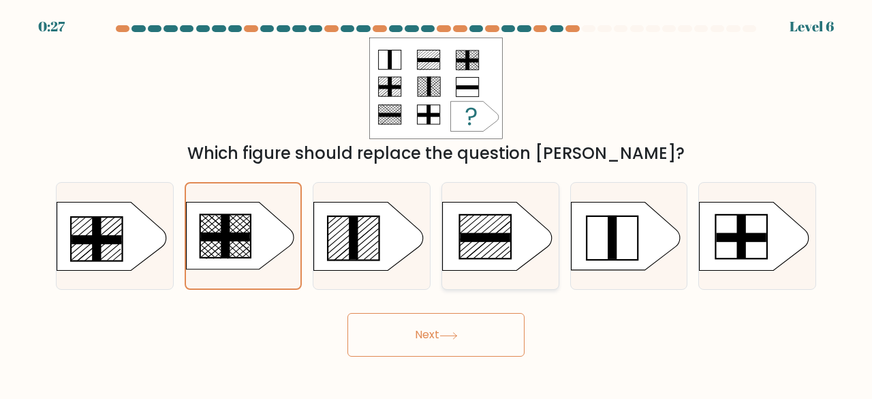
radio input "true"
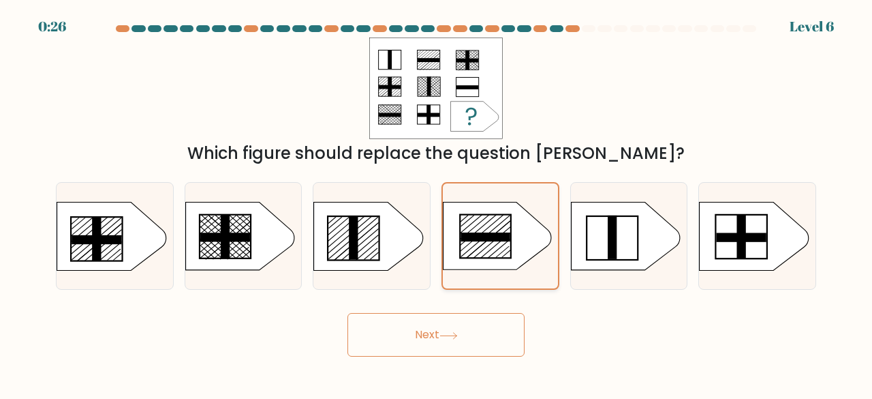
click at [508, 242] on icon at bounding box center [498, 235] width 108 height 67
click at [437, 203] on input "d." at bounding box center [436, 201] width 1 height 3
click at [508, 242] on icon at bounding box center [498, 235] width 108 height 67
click at [437, 203] on input "d." at bounding box center [436, 201] width 1 height 3
click at [508, 242] on icon at bounding box center [498, 235] width 108 height 67
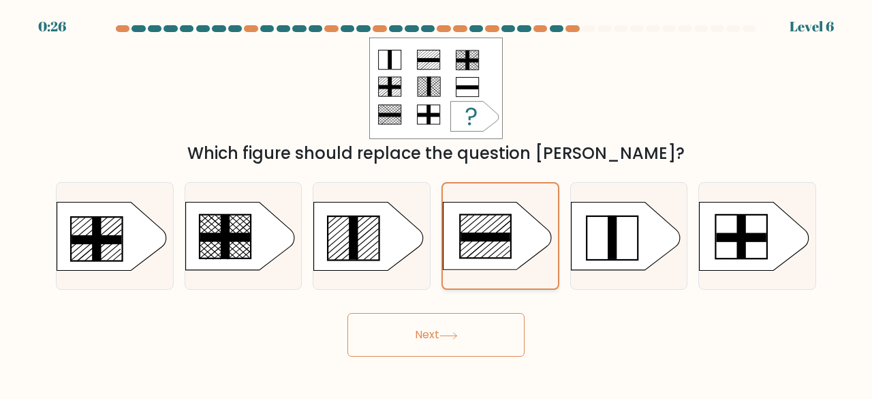
click at [437, 203] on input "d." at bounding box center [436, 201] width 1 height 3
click at [508, 242] on icon at bounding box center [498, 235] width 108 height 67
click at [437, 203] on input "d." at bounding box center [436, 201] width 1 height 3
click at [508, 242] on icon at bounding box center [498, 235] width 108 height 67
click at [437, 203] on input "d." at bounding box center [436, 201] width 1 height 3
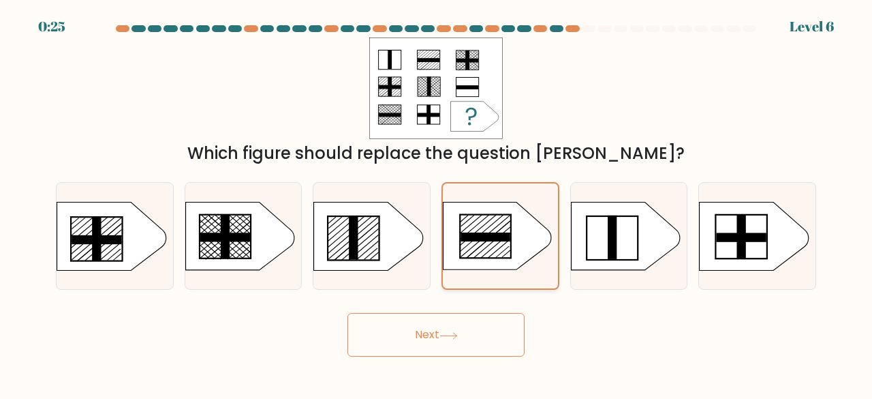
click at [508, 242] on icon at bounding box center [498, 235] width 108 height 67
click at [437, 203] on input "d." at bounding box center [436, 201] width 1 height 3
click at [599, 198] on div at bounding box center [629, 236] width 118 height 108
click at [437, 200] on input "e." at bounding box center [436, 201] width 1 height 3
radio input "true"
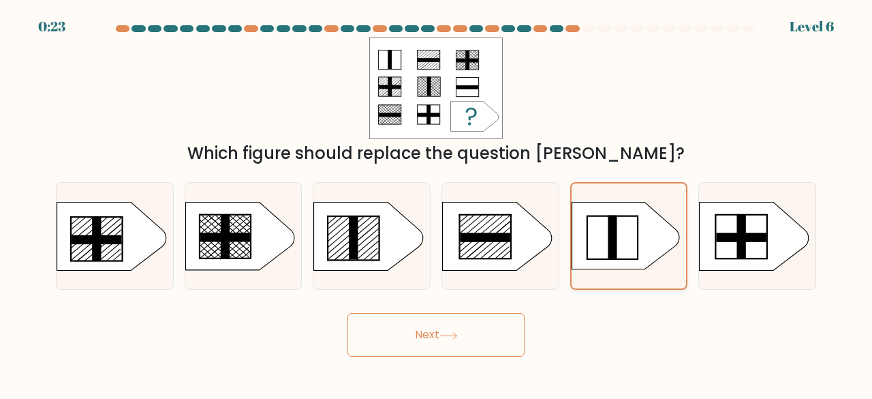
click at [599, 198] on div at bounding box center [629, 236] width 118 height 108
click at [437, 200] on input "e." at bounding box center [436, 201] width 1 height 3
click at [599, 198] on div at bounding box center [629, 236] width 118 height 108
click at [437, 200] on input "e." at bounding box center [436, 201] width 1 height 3
click at [599, 198] on div at bounding box center [629, 236] width 118 height 108
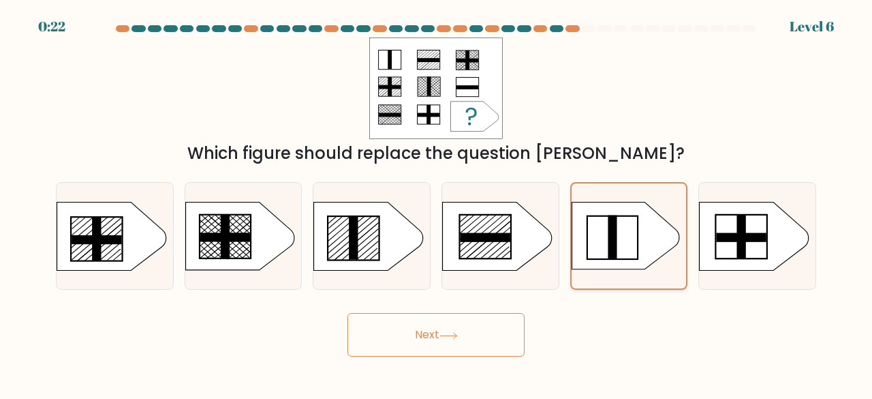
click at [437, 200] on input "e." at bounding box center [436, 201] width 1 height 3
click at [724, 227] on icon at bounding box center [754, 236] width 109 height 68
click at [437, 203] on input "f." at bounding box center [436, 201] width 1 height 3
radio input "true"
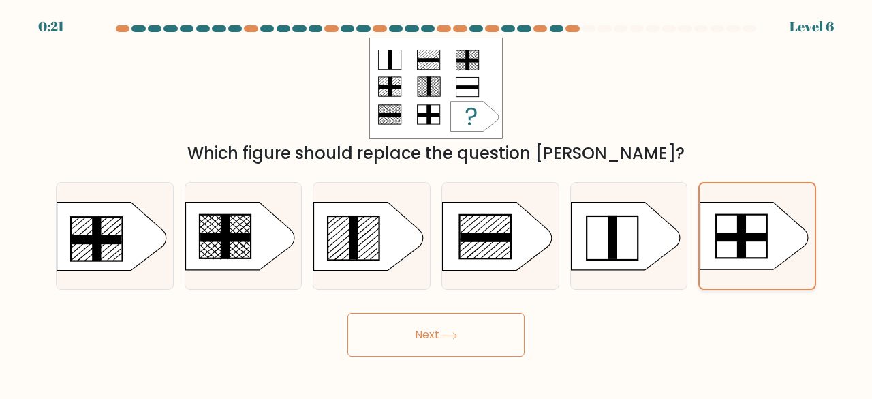
click at [724, 227] on icon at bounding box center [754, 235] width 108 height 67
click at [437, 203] on input "f." at bounding box center [436, 201] width 1 height 3
click at [247, 226] on icon at bounding box center [239, 236] width 109 height 68
click at [436, 203] on input "b." at bounding box center [436, 201] width 1 height 3
radio input "true"
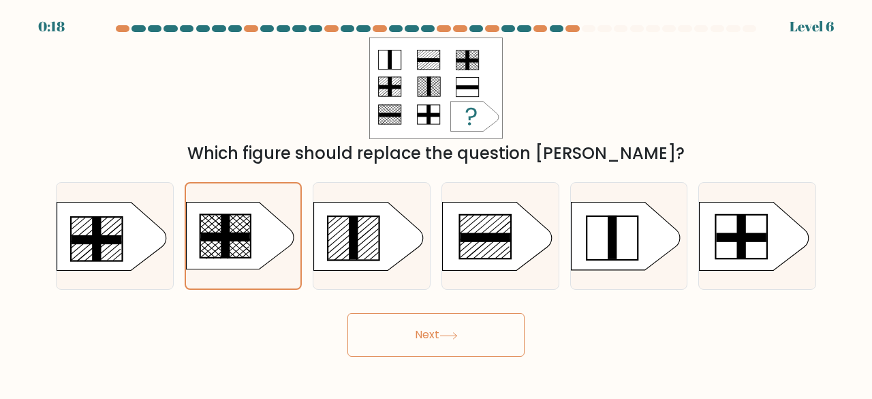
click at [402, 325] on button "Next" at bounding box center [435, 335] width 177 height 44
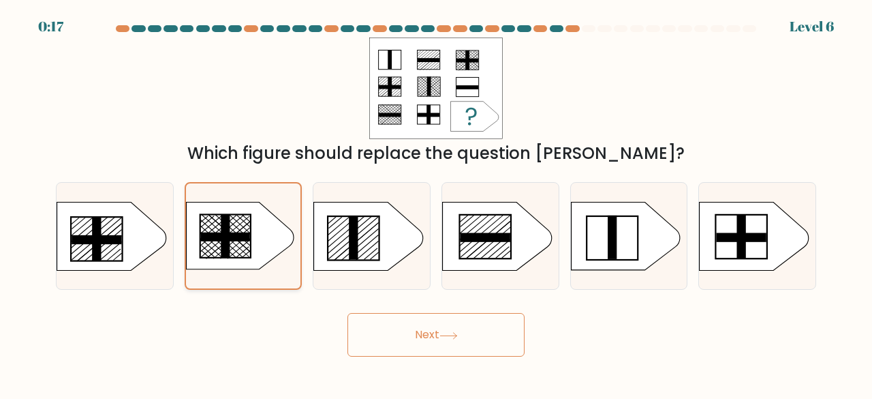
click at [247, 245] on icon at bounding box center [240, 235] width 108 height 67
click at [436, 203] on input "b." at bounding box center [436, 201] width 1 height 3
click at [407, 339] on button "Next" at bounding box center [435, 335] width 177 height 44
click at [422, 346] on button "Next" at bounding box center [435, 335] width 177 height 44
click at [429, 341] on button "Next" at bounding box center [435, 335] width 177 height 44
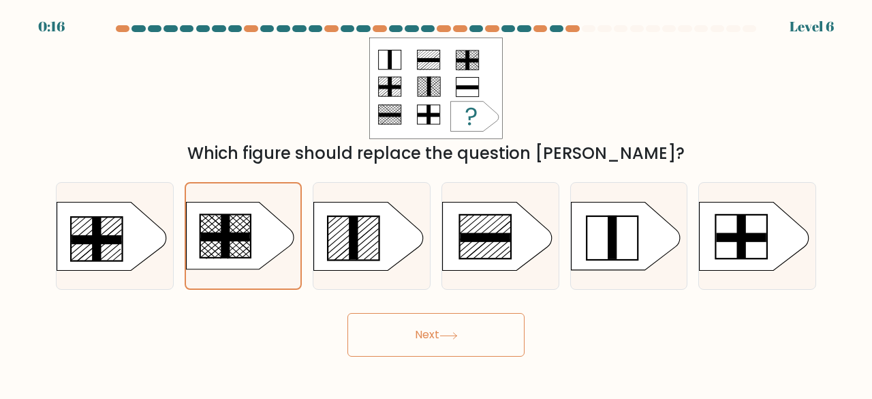
click at [506, 97] on div "Which figure should replace the question mark?" at bounding box center [436, 101] width 777 height 128
click at [503, 89] on div "Which figure should replace the question mark?" at bounding box center [436, 101] width 777 height 128
click at [489, 93] on rect at bounding box center [436, 87] width 133 height 101
click at [415, 339] on button "Next" at bounding box center [435, 335] width 177 height 44
click at [420, 345] on button "Next" at bounding box center [435, 335] width 177 height 44
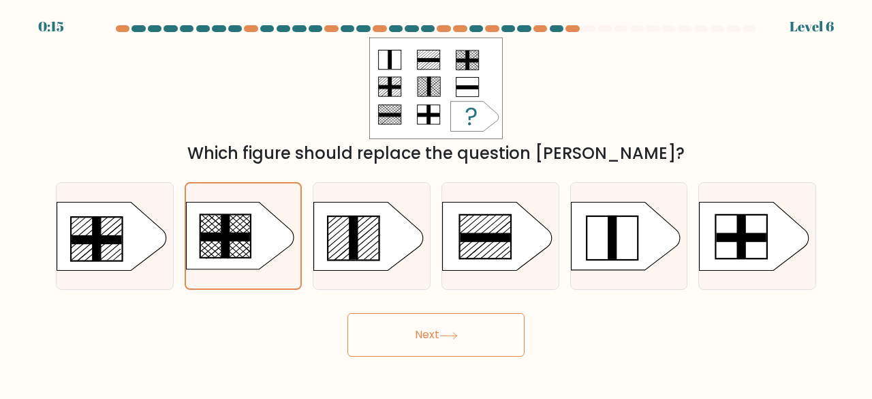
click at [418, 343] on button "Next" at bounding box center [435, 335] width 177 height 44
click at [414, 346] on button "Next" at bounding box center [435, 335] width 177 height 44
click at [128, 251] on icon at bounding box center [111, 236] width 109 height 68
click at [436, 203] on input "a." at bounding box center [436, 201] width 1 height 3
radio input "true"
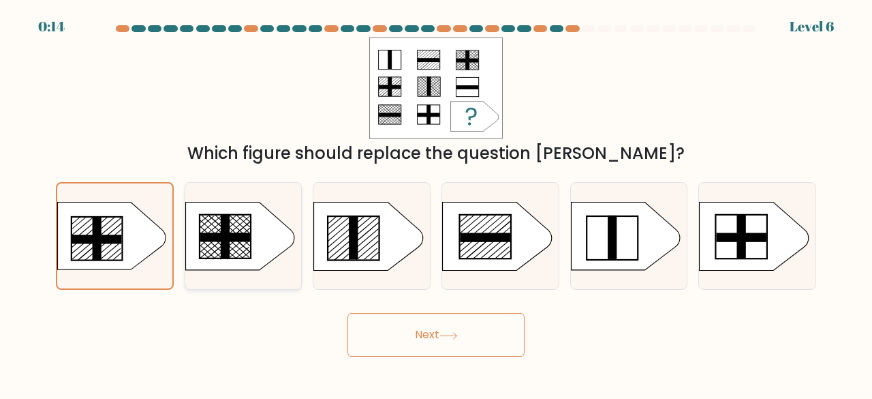
click at [230, 257] on line at bounding box center [239, 249] width 23 height 19
click at [436, 203] on input "b." at bounding box center [436, 201] width 1 height 3
radio input "true"
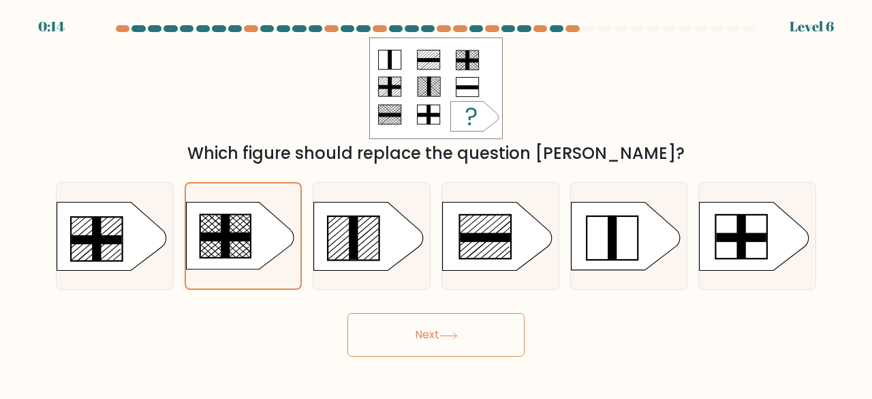
click at [431, 346] on button "Next" at bounding box center [435, 335] width 177 height 44
click at [437, 338] on button "Next" at bounding box center [435, 335] width 177 height 44
click at [435, 341] on button "Next" at bounding box center [435, 335] width 177 height 44
click at [433, 339] on button "Next" at bounding box center [435, 335] width 177 height 44
click at [500, 344] on button "Next" at bounding box center [435, 335] width 177 height 44
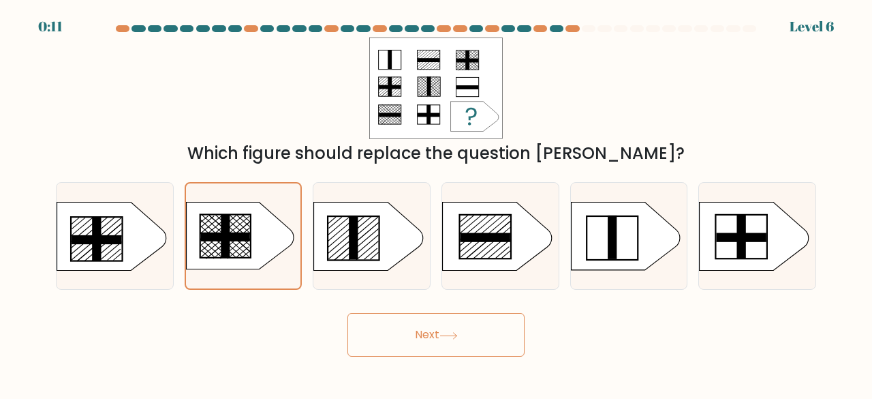
click at [500, 344] on button "Next" at bounding box center [435, 335] width 177 height 44
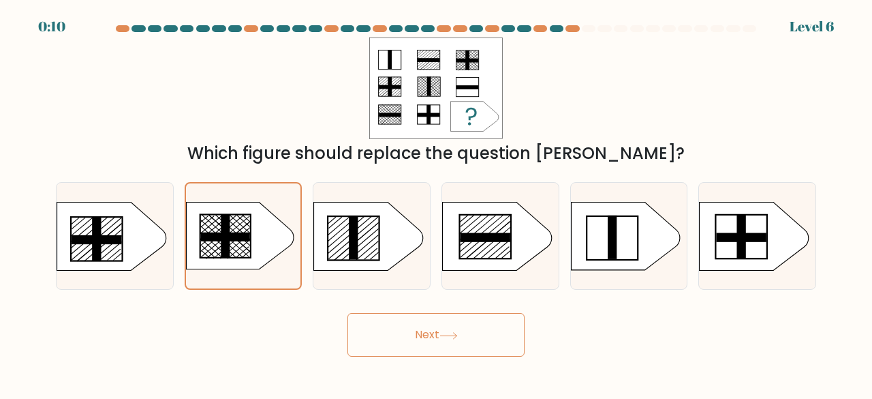
click at [500, 344] on button "Next" at bounding box center [435, 335] width 177 height 44
click at [550, 134] on div "Which figure should replace the question mark?" at bounding box center [436, 101] width 777 height 128
click at [435, 354] on button "Next" at bounding box center [435, 335] width 177 height 44
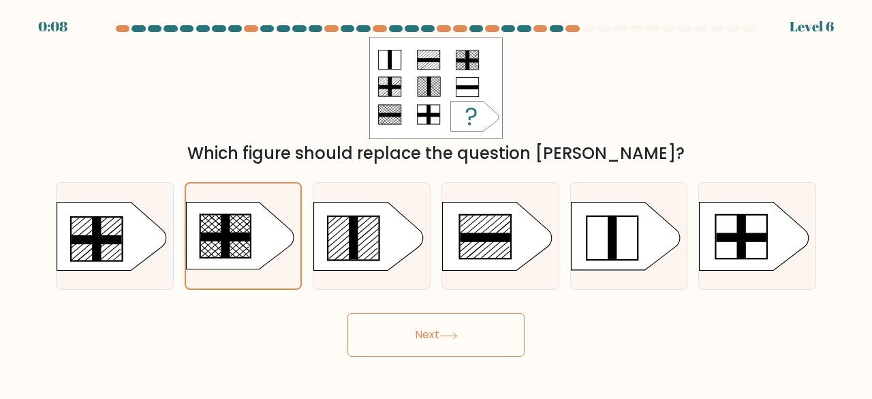
click at [435, 354] on button "Next" at bounding box center [435, 335] width 177 height 44
click at [347, 257] on icon at bounding box center [368, 236] width 109 height 68
click at [436, 203] on input "c." at bounding box center [436, 201] width 1 height 3
radio input "true"
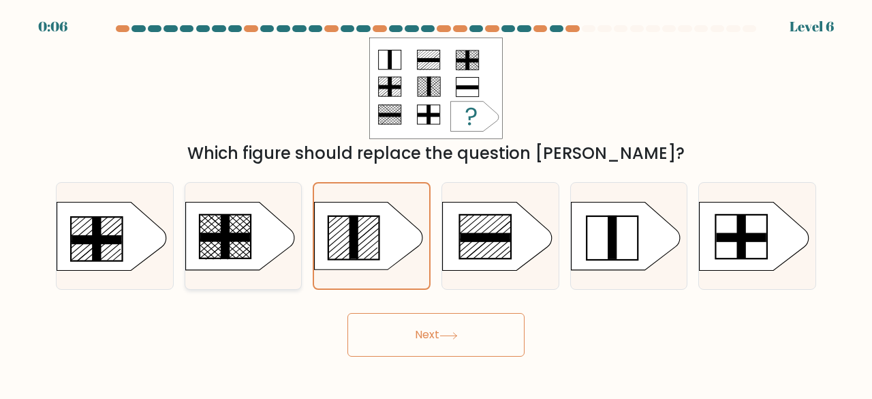
click at [226, 238] on rect at bounding box center [225, 236] width 50 height 9
click at [436, 203] on input "b." at bounding box center [436, 201] width 1 height 3
radio input "true"
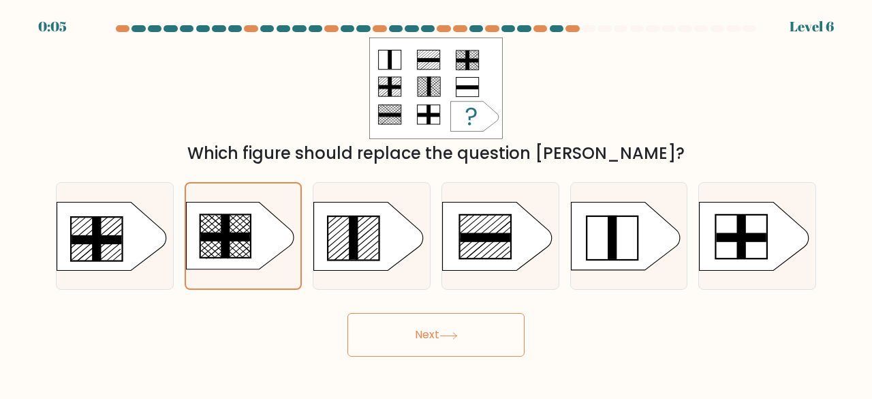
click at [394, 323] on button "Next" at bounding box center [435, 335] width 177 height 44
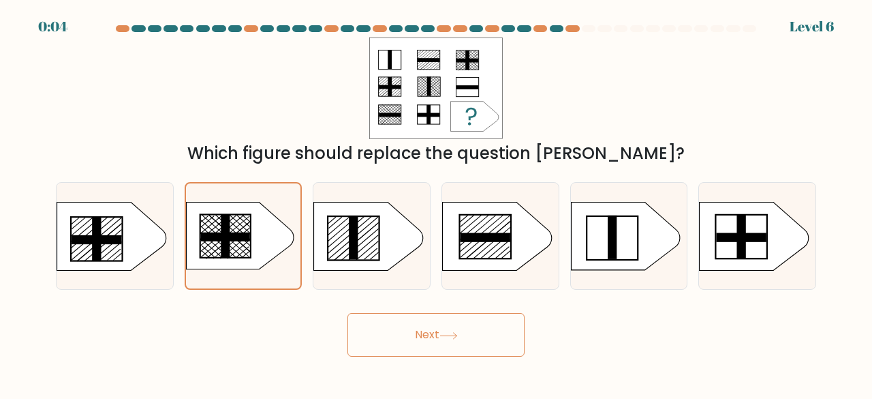
click at [394, 323] on button "Next" at bounding box center [435, 335] width 177 height 44
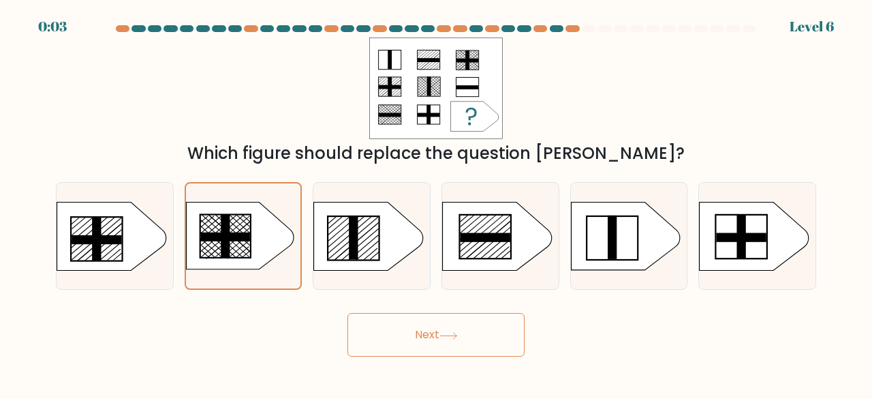
click at [394, 323] on button "Next" at bounding box center [435, 335] width 177 height 44
click at [461, 332] on button "Next" at bounding box center [435, 335] width 177 height 44
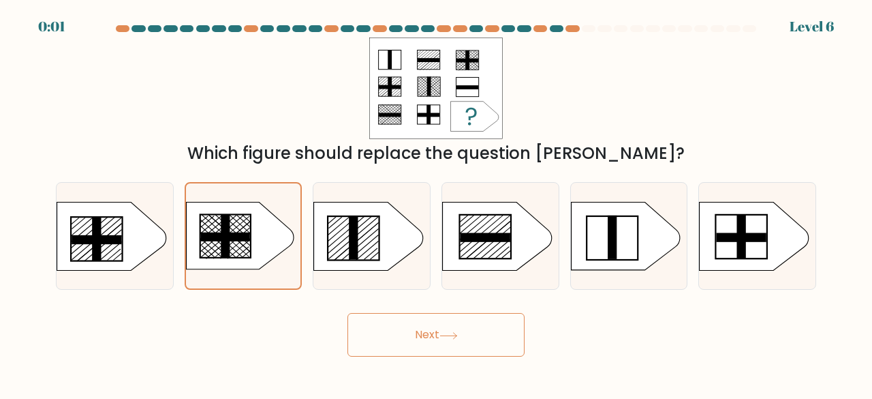
click at [461, 332] on button "Next" at bounding box center [435, 335] width 177 height 44
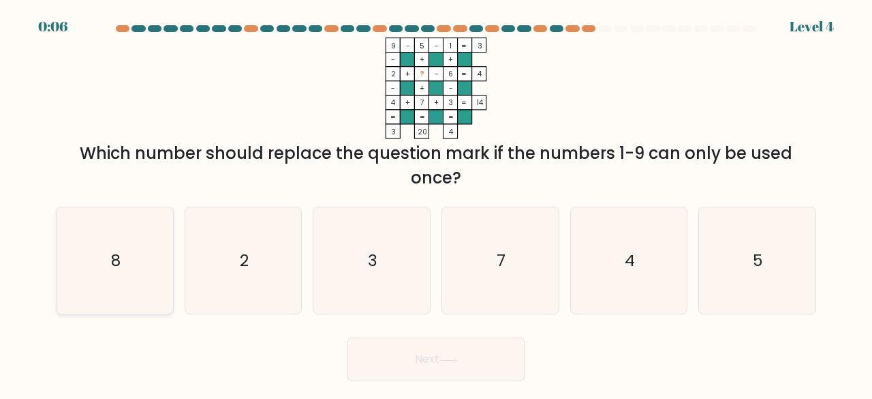
click at [131, 266] on icon "8" at bounding box center [114, 260] width 107 height 107
click at [436, 203] on input "a. 8" at bounding box center [436, 201] width 1 height 3
radio input "true"
click at [466, 364] on button "Next" at bounding box center [435, 359] width 177 height 44
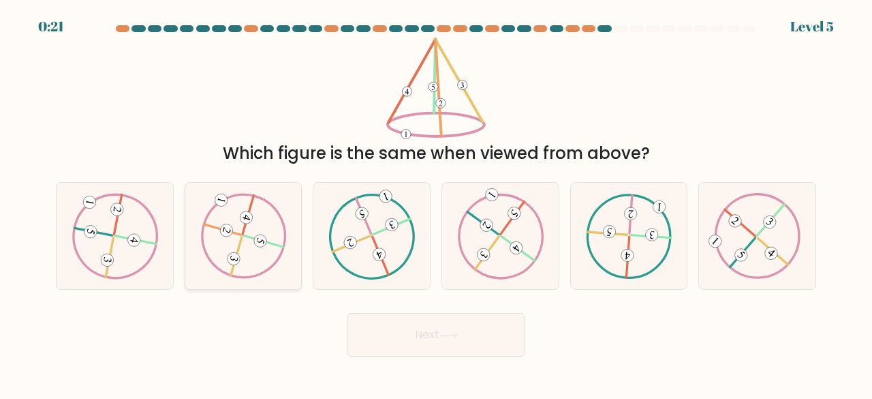
click at [267, 253] on icon at bounding box center [243, 235] width 87 height 85
click at [436, 203] on input "b." at bounding box center [436, 201] width 1 height 3
radio input "true"
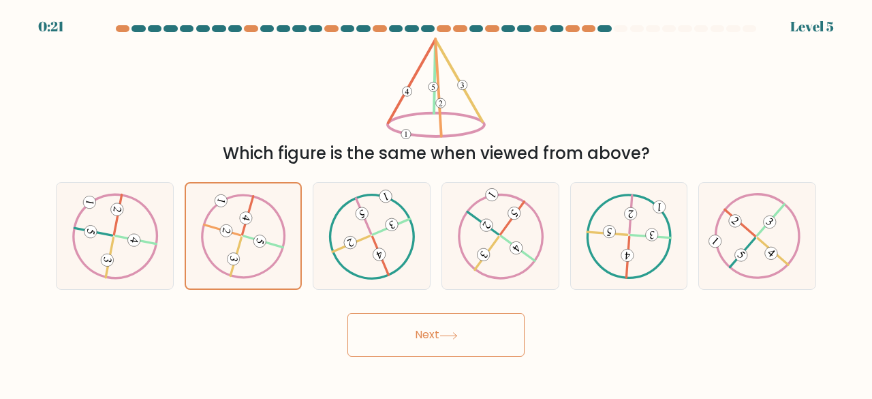
click at [474, 334] on button "Next" at bounding box center [435, 335] width 177 height 44
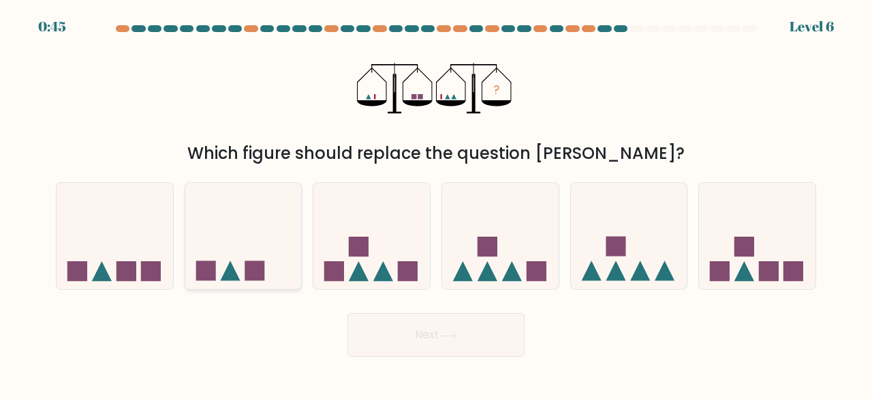
click at [253, 258] on icon at bounding box center [243, 235] width 116 height 96
click at [436, 203] on input "b." at bounding box center [436, 201] width 1 height 3
radio input "true"
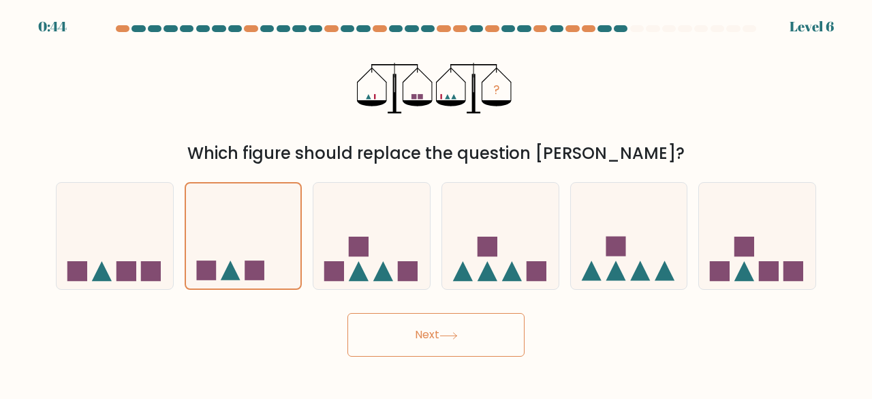
click at [422, 345] on button "Next" at bounding box center [435, 335] width 177 height 44
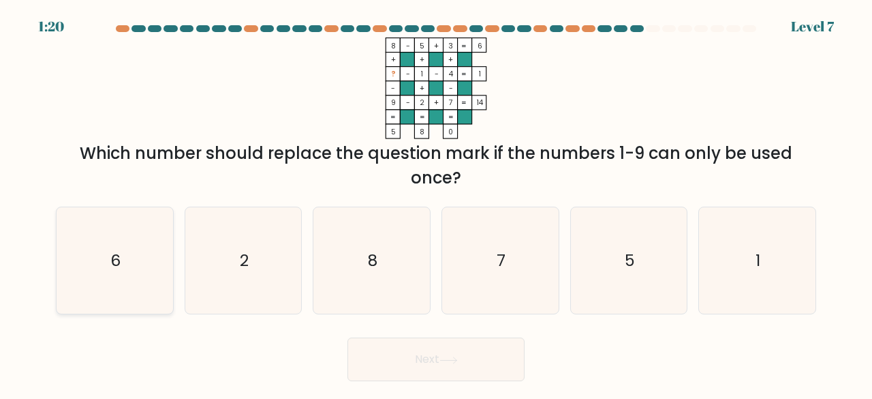
click at [146, 265] on icon "6" at bounding box center [114, 260] width 107 height 107
click at [436, 203] on input "a. 6" at bounding box center [436, 201] width 1 height 3
radio input "true"
click at [447, 374] on button "Next" at bounding box center [435, 359] width 177 height 44
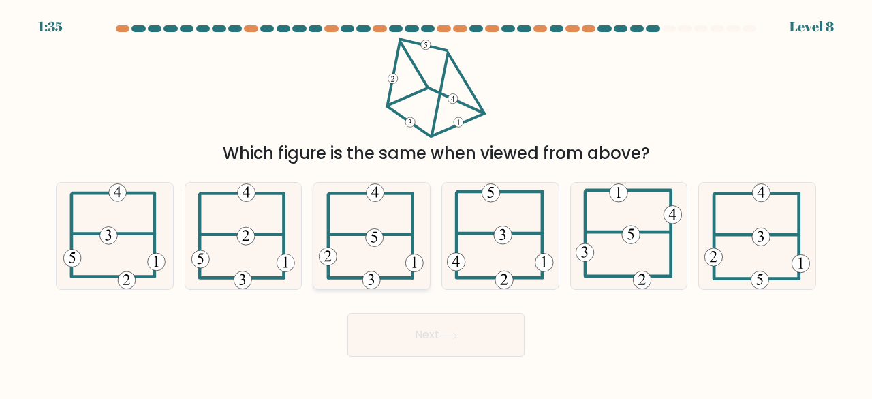
click at [380, 243] on 115 at bounding box center [375, 238] width 18 height 18
click at [436, 203] on input "c." at bounding box center [436, 201] width 1 height 3
radio input "true"
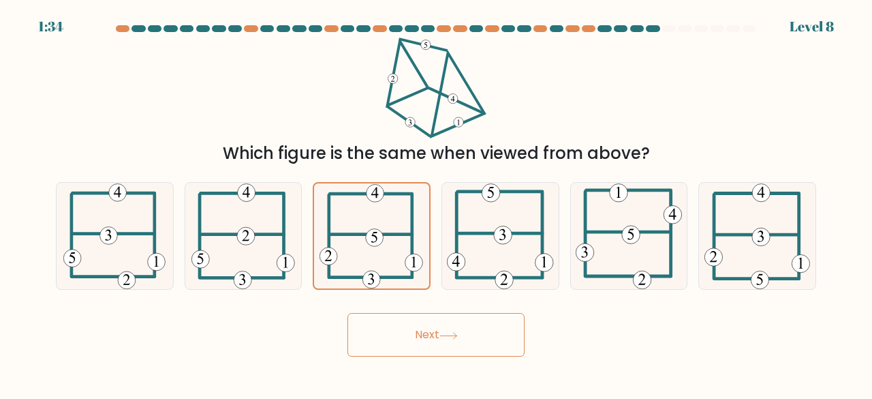
click at [375, 338] on button "Next" at bounding box center [435, 335] width 177 height 44
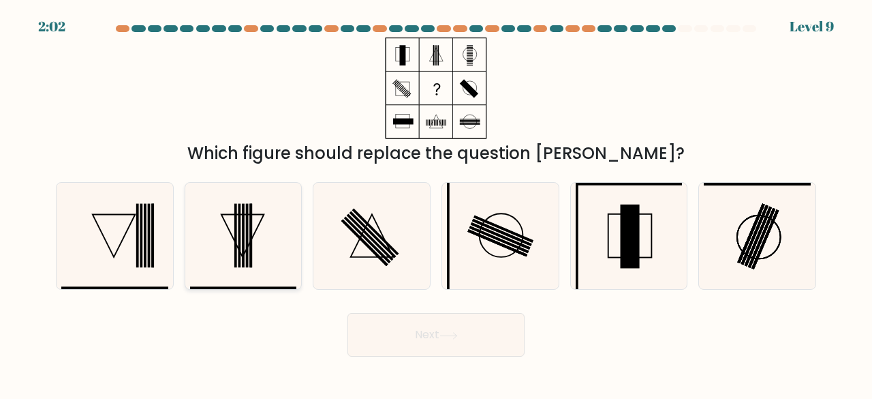
click at [253, 268] on icon at bounding box center [243, 236] width 107 height 107
click at [436, 203] on input "b." at bounding box center [436, 201] width 1 height 3
radio input "true"
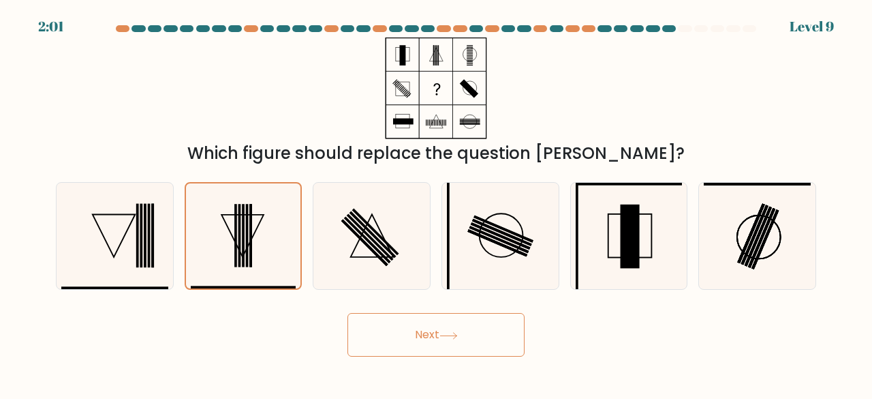
click at [409, 335] on button "Next" at bounding box center [435, 335] width 177 height 44
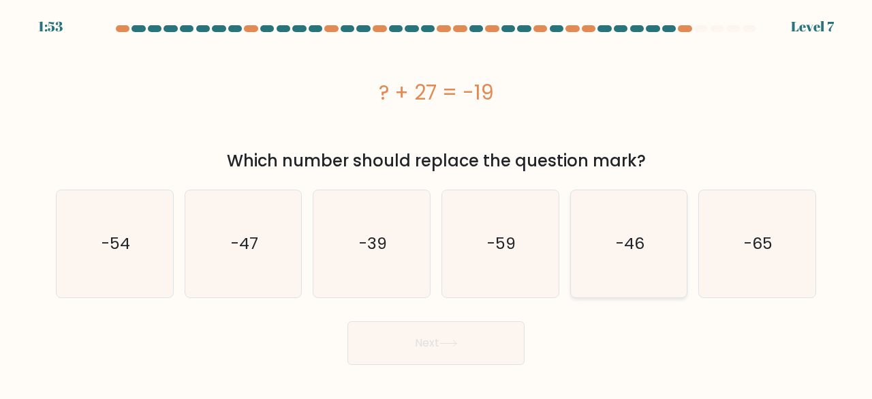
click at [649, 240] on icon "-46" at bounding box center [629, 243] width 107 height 107
click at [437, 203] on input "e. -46" at bounding box center [436, 201] width 1 height 3
radio input "true"
click at [492, 337] on button "Next" at bounding box center [435, 343] width 177 height 44
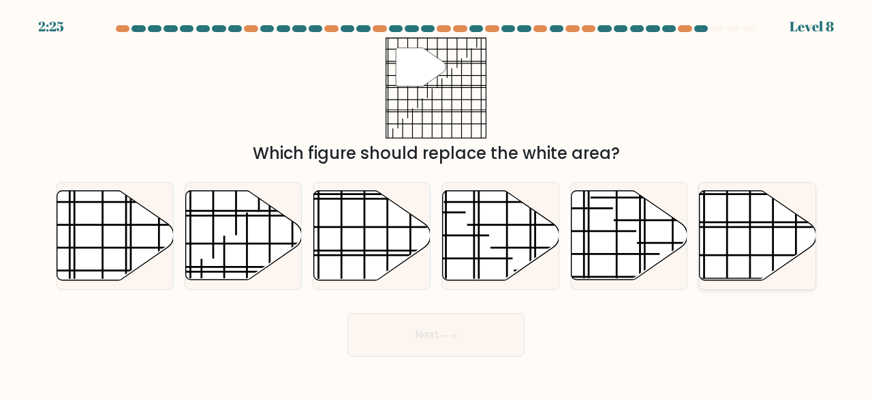
click at [754, 253] on icon at bounding box center [758, 235] width 116 height 89
click at [437, 203] on input "f." at bounding box center [436, 201] width 1 height 3
radio input "true"
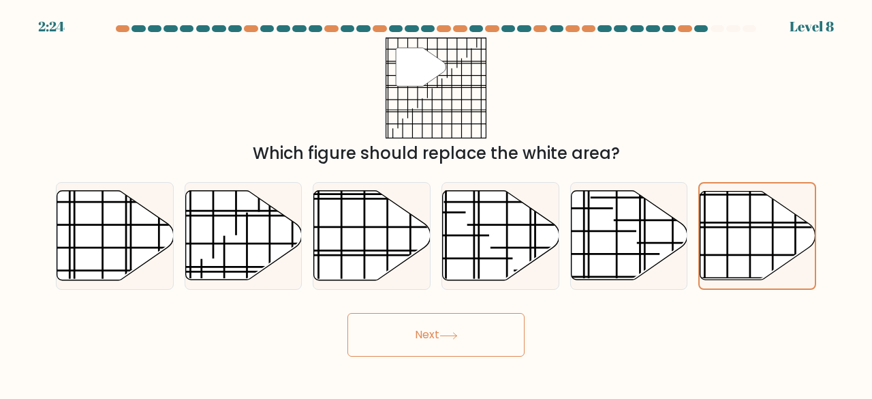
click at [499, 341] on button "Next" at bounding box center [435, 335] width 177 height 44
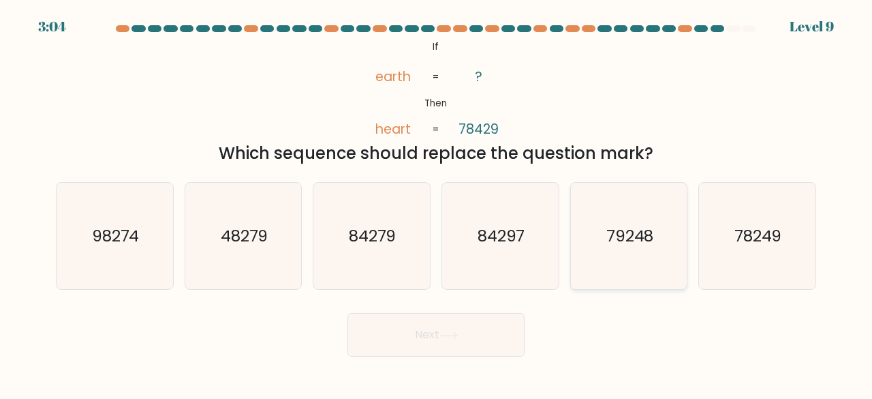
click at [616, 244] on text "79248" at bounding box center [630, 235] width 48 height 22
click at [437, 203] on input "e. 79248" at bounding box center [436, 201] width 1 height 3
radio input "true"
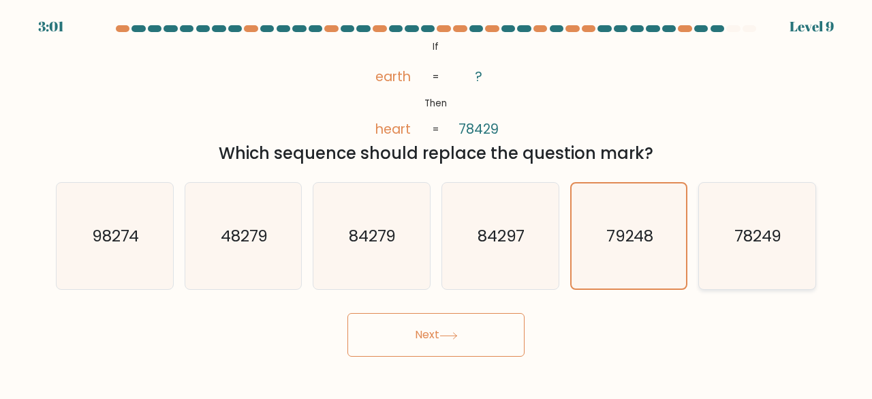
click at [724, 252] on icon "78249" at bounding box center [757, 236] width 107 height 107
click at [437, 203] on input "f. 78249" at bounding box center [436, 201] width 1 height 3
radio input "true"
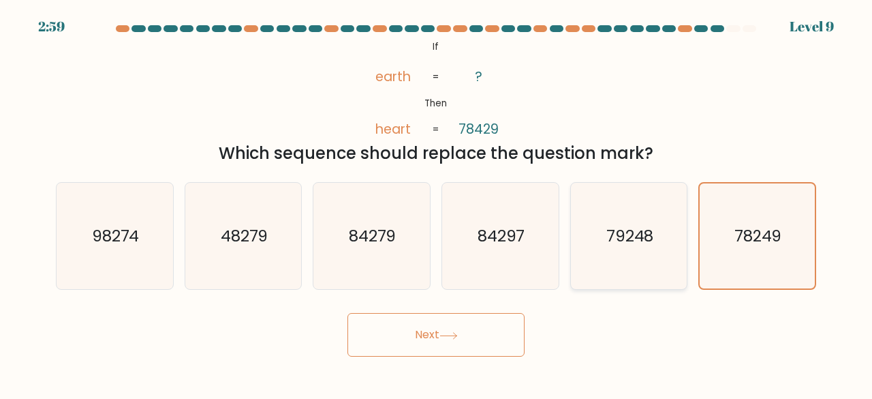
click at [649, 247] on icon "79248" at bounding box center [629, 236] width 107 height 107
click at [437, 203] on input "e. 79248" at bounding box center [436, 201] width 1 height 3
radio input "true"
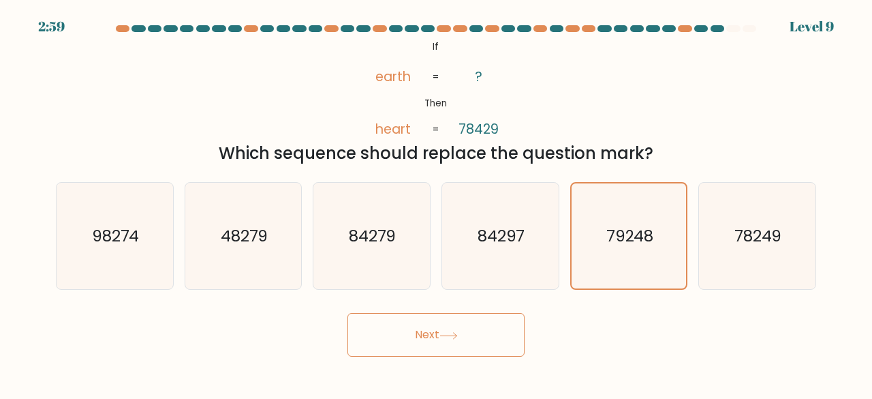
click at [446, 341] on button "Next" at bounding box center [435, 335] width 177 height 44
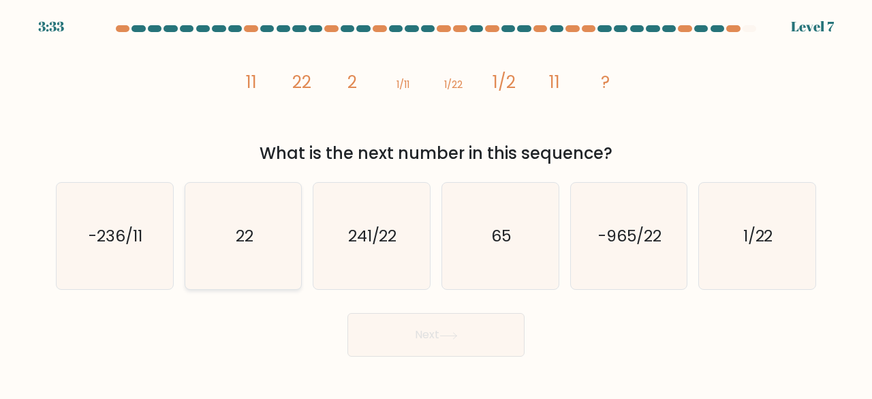
click at [247, 281] on icon "22" at bounding box center [243, 236] width 107 height 107
click at [436, 203] on input "b. 22" at bounding box center [436, 201] width 1 height 3
radio input "true"
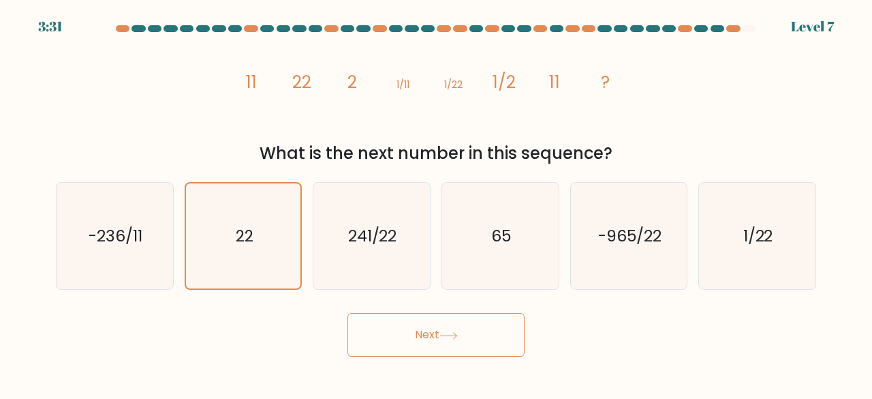
click at [398, 346] on button "Next" at bounding box center [435, 335] width 177 height 44
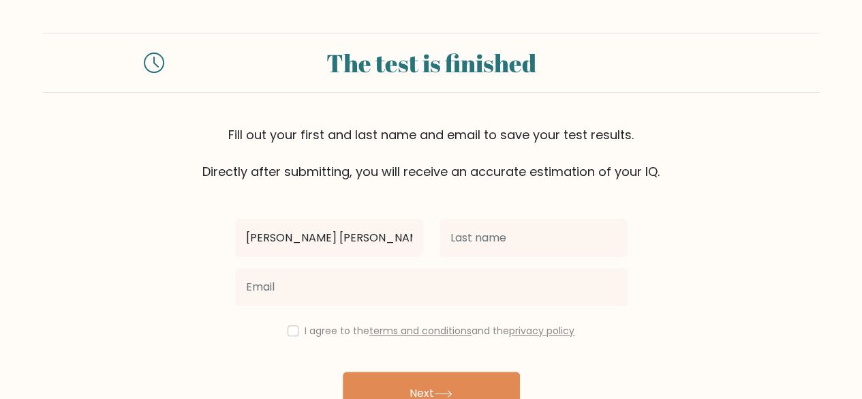
type input "[PERSON_NAME] [PERSON_NAME]"
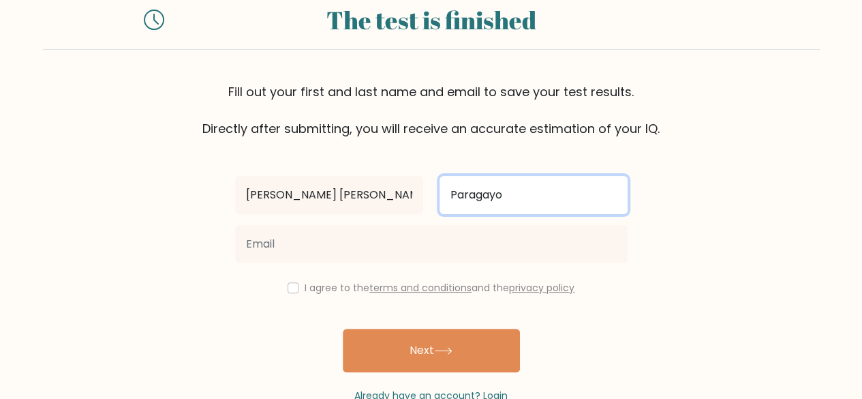
scroll to position [74, 0]
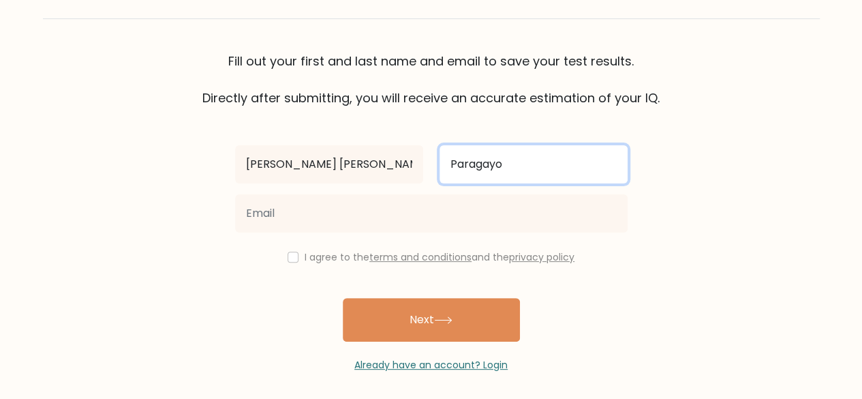
type input "Paragayo"
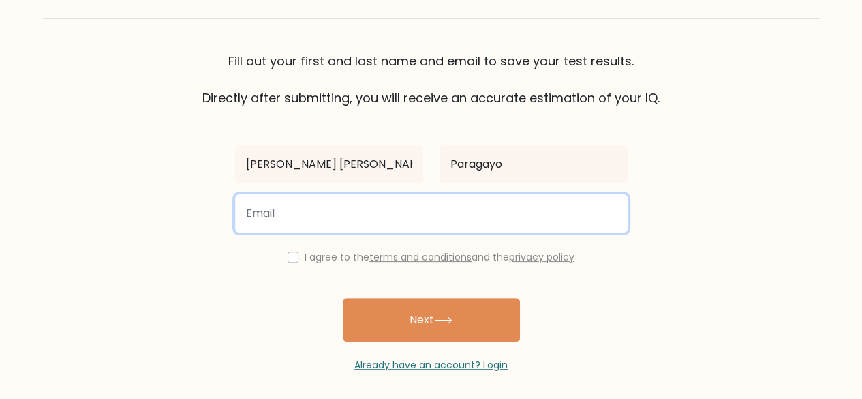
click at [521, 218] on input "email" at bounding box center [431, 213] width 392 height 38
type input "abbygonzaga123@gmail.com"
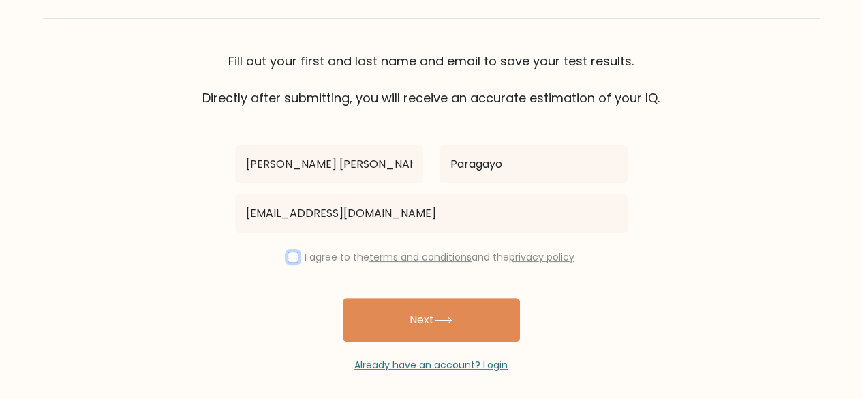
click at [293, 260] on input "checkbox" at bounding box center [293, 256] width 11 height 11
checkbox input "true"
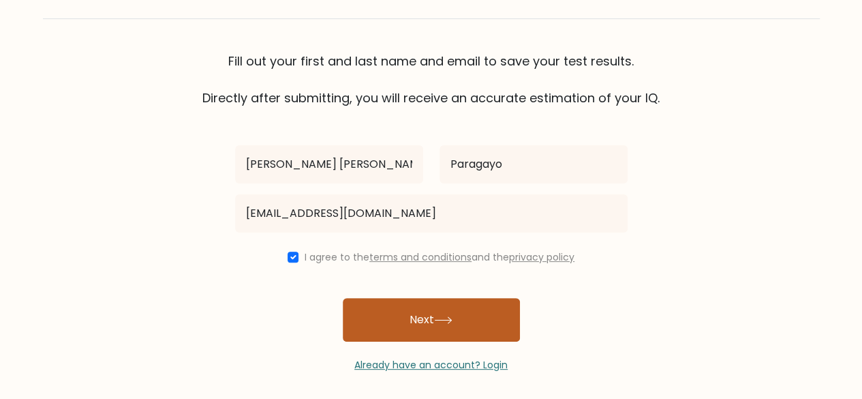
click at [486, 331] on button "Next" at bounding box center [431, 320] width 177 height 44
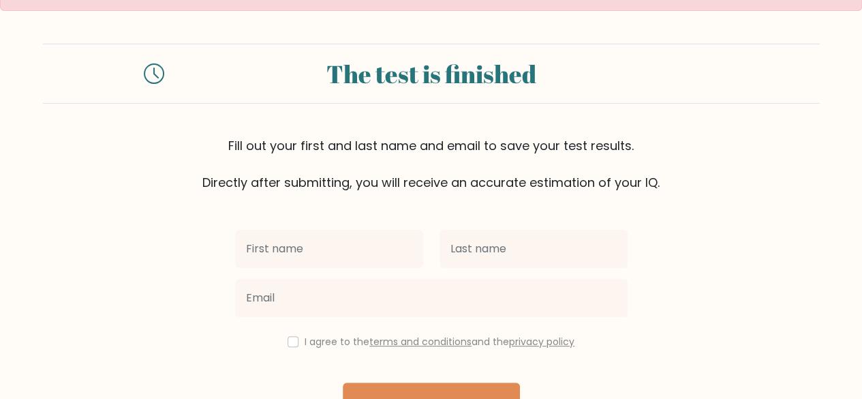
scroll to position [29, 0]
type input "[PERSON_NAME] [PERSON_NAME]"
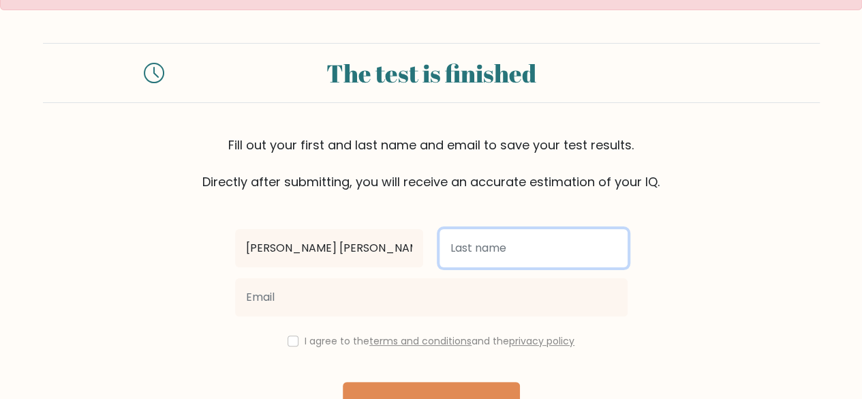
click at [514, 243] on input "text" at bounding box center [533, 248] width 188 height 38
type input "Paragayo"
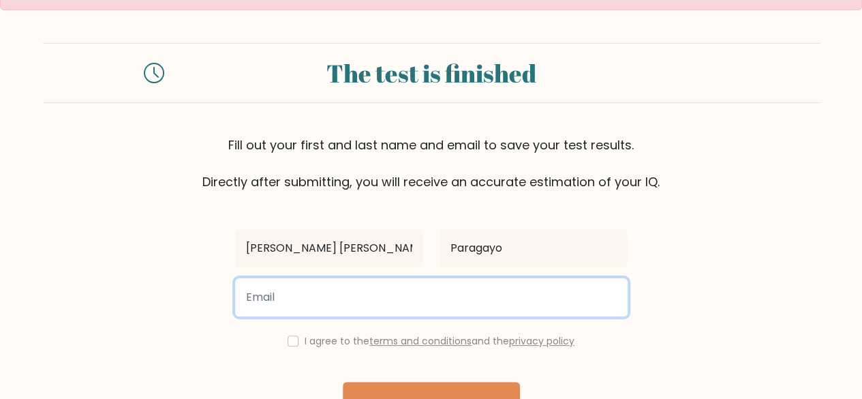
click at [455, 300] on input "email" at bounding box center [431, 297] width 392 height 38
paste input "gonzagaabi858@gmail.com"
type input "gonzagaabi858@gmail.com"
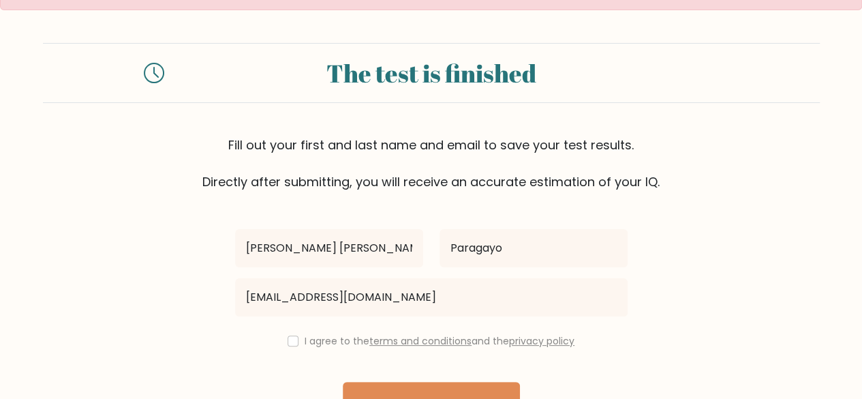
click at [292, 333] on div "I agree to the terms and conditions and the privacy policy" at bounding box center [431, 340] width 409 height 16
click at [288, 345] on div "I agree to the terms and conditions and the privacy policy" at bounding box center [431, 340] width 409 height 16
click at [290, 339] on input "checkbox" at bounding box center [293, 340] width 11 height 11
checkbox input "true"
click at [376, 392] on button "Next" at bounding box center [431, 404] width 177 height 44
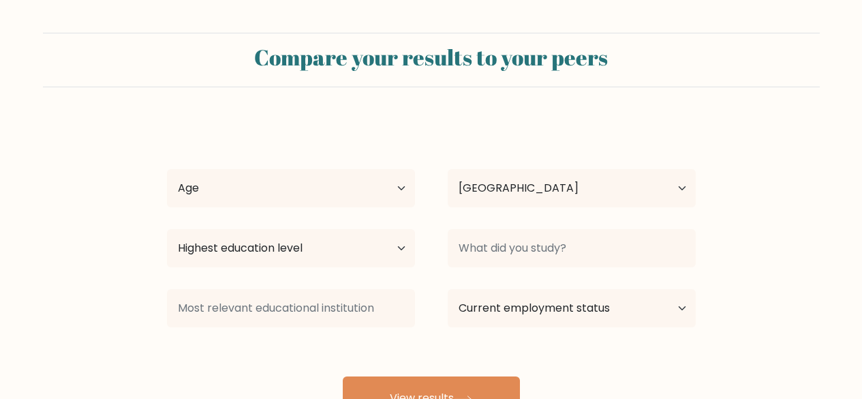
select select "PH"
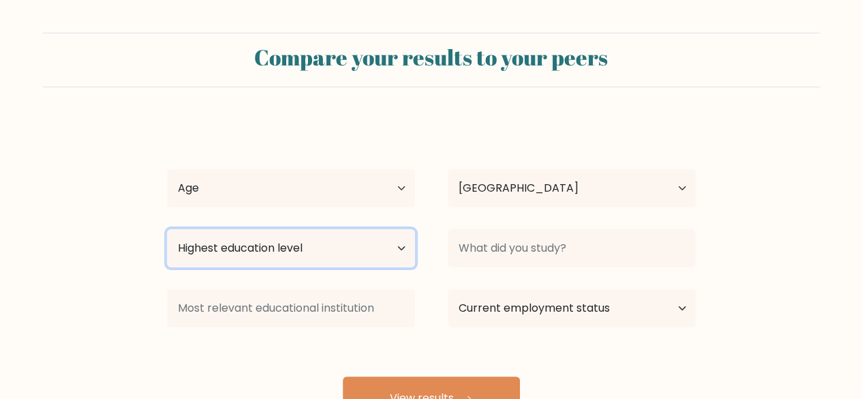
drag, startPoint x: 401, startPoint y: 254, endPoint x: 366, endPoint y: 175, distance: 86.6
click at [366, 175] on div "[PERSON_NAME] [PERSON_NAME] Paragayo Age Under [DEMOGRAPHIC_DATA] [DEMOGRAPHIC_…" at bounding box center [431, 270] width 545 height 300
select select "upper_secondary"
click at [167, 229] on select "Highest education level No schooling Primary Lower Secondary Upper Secondary Oc…" at bounding box center [291, 248] width 248 height 38
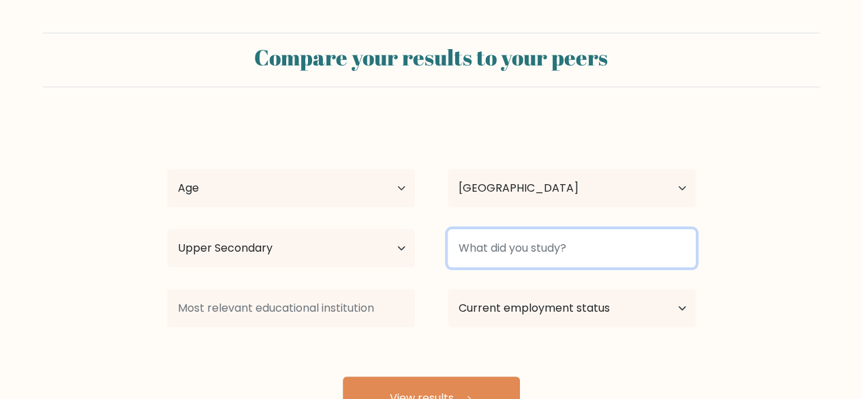
click at [497, 255] on input at bounding box center [572, 248] width 248 height 38
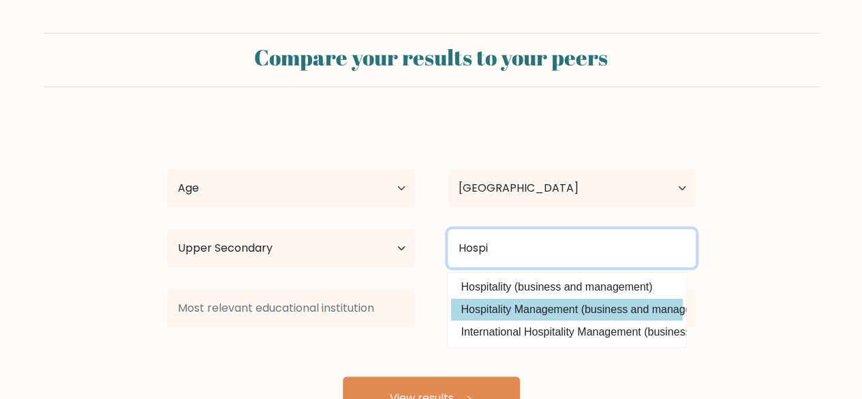
type input "Hospi"
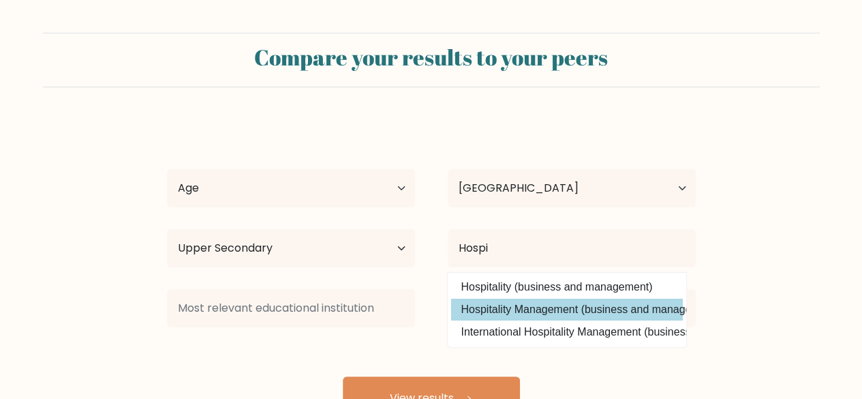
click at [514, 311] on div "Abigail Ann Paragayo Age Under 18 years old 18-24 years old 25-34 years old 35-…" at bounding box center [431, 270] width 545 height 300
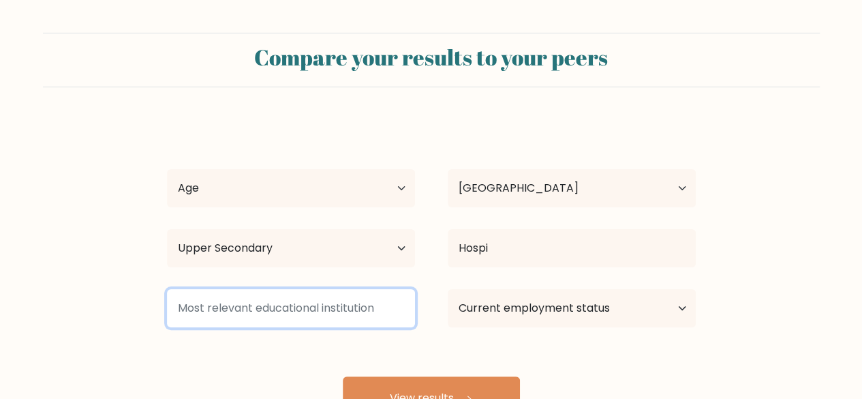
click at [362, 310] on input at bounding box center [291, 308] width 248 height 38
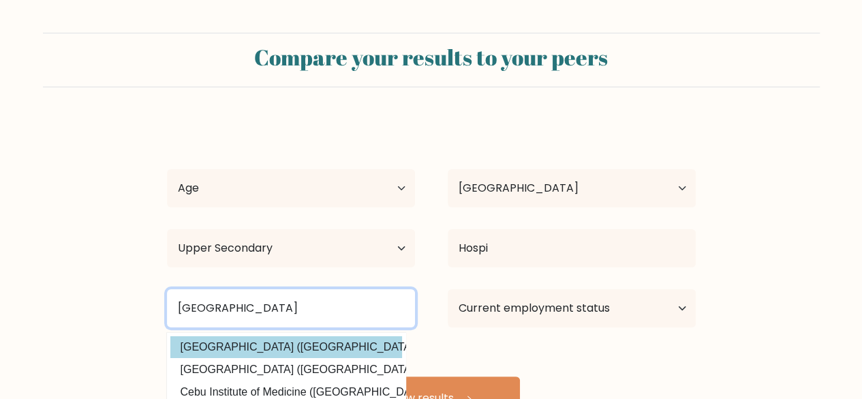
type input "University of cebu"
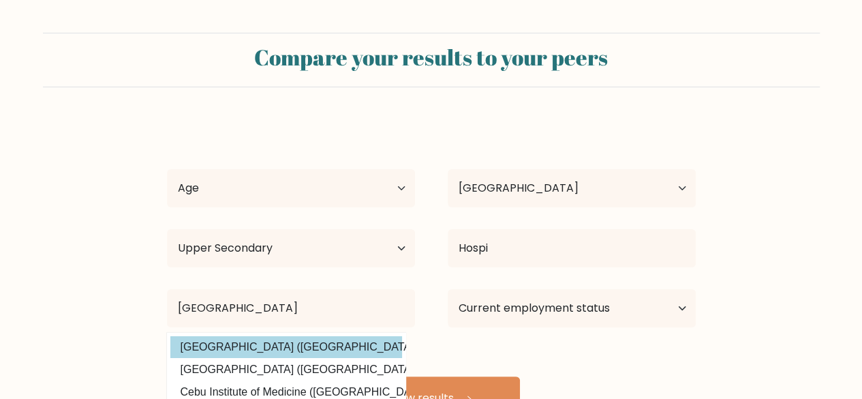
click at [346, 342] on div "Abigail Ann Paragayo Age Under 18 years old 18-24 years old 25-34 years old 35-…" at bounding box center [431, 270] width 545 height 300
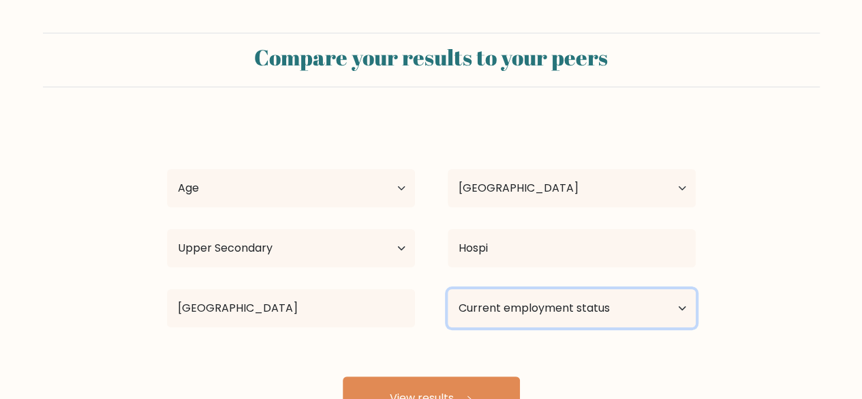
click at [531, 310] on select "Current employment status Employed Student Retired Other / prefer not to answer" at bounding box center [572, 308] width 248 height 38
click at [448, 289] on select "Current employment status Employed Student Retired Other / prefer not to answer" at bounding box center [572, 308] width 248 height 38
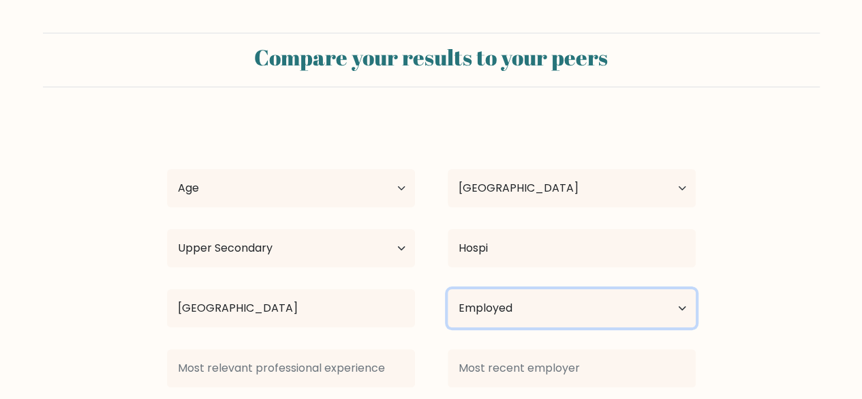
click at [543, 313] on select "Current employment status Employed Student Retired Other / prefer not to answer" at bounding box center [572, 308] width 248 height 38
select select "other"
click at [448, 289] on select "Current employment status Employed Student Retired Other / prefer not to answer" at bounding box center [572, 308] width 248 height 38
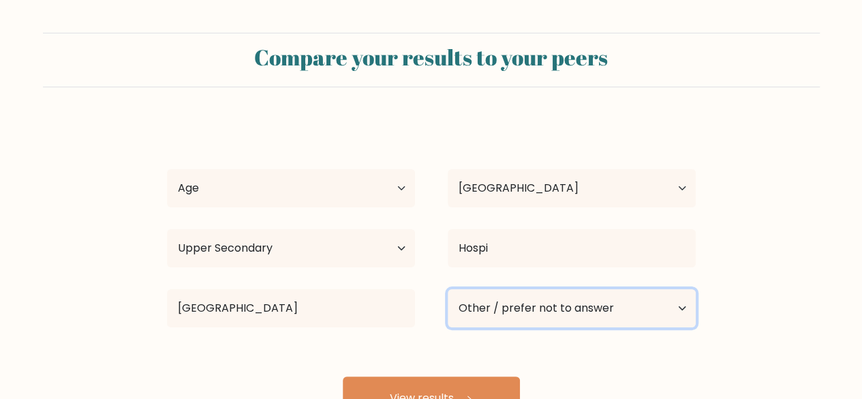
scroll to position [117, 0]
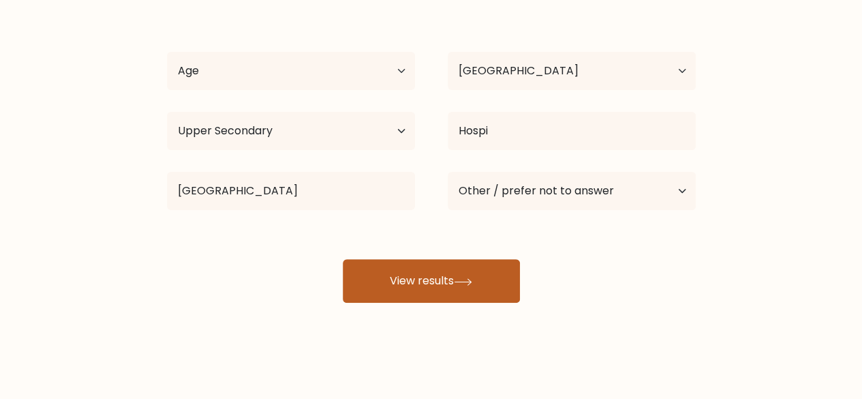
click at [477, 276] on button "View results" at bounding box center [431, 281] width 177 height 44
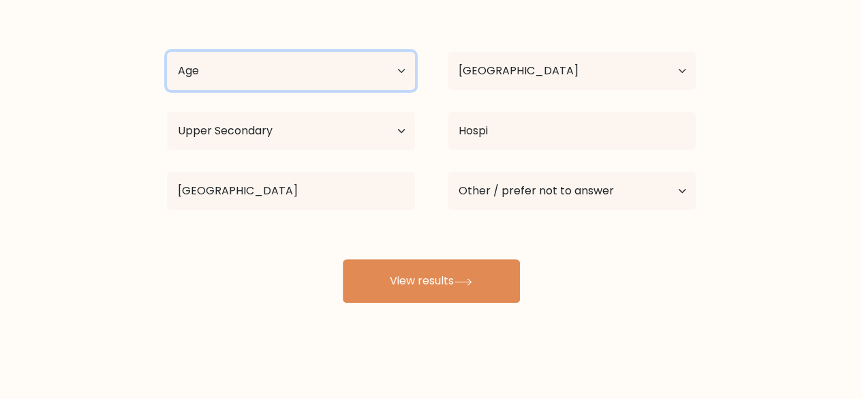
click at [317, 59] on select "Age Under 18 years old 18-24 years old 25-34 years old 35-44 years old 45-54 ye…" at bounding box center [291, 71] width 248 height 38
select select "25_34"
click at [167, 52] on select "Age Under 18 years old 18-24 years old 25-34 years old 35-44 years old 45-54 ye…" at bounding box center [291, 71] width 248 height 38
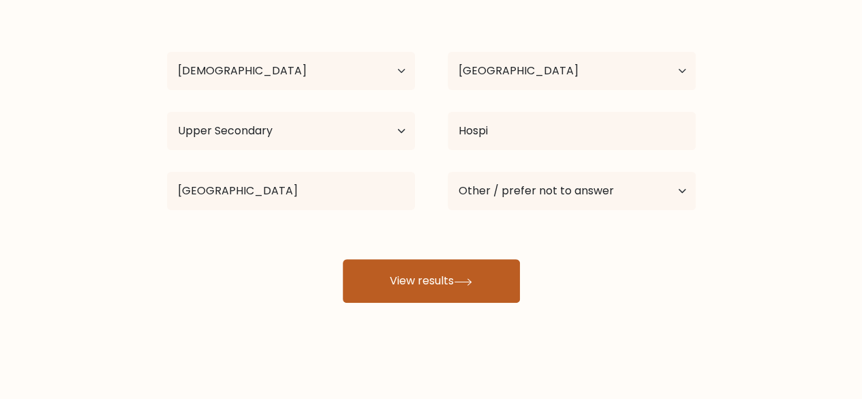
click at [383, 269] on button "View results" at bounding box center [431, 281] width 177 height 44
